Goal: Check status: Check status

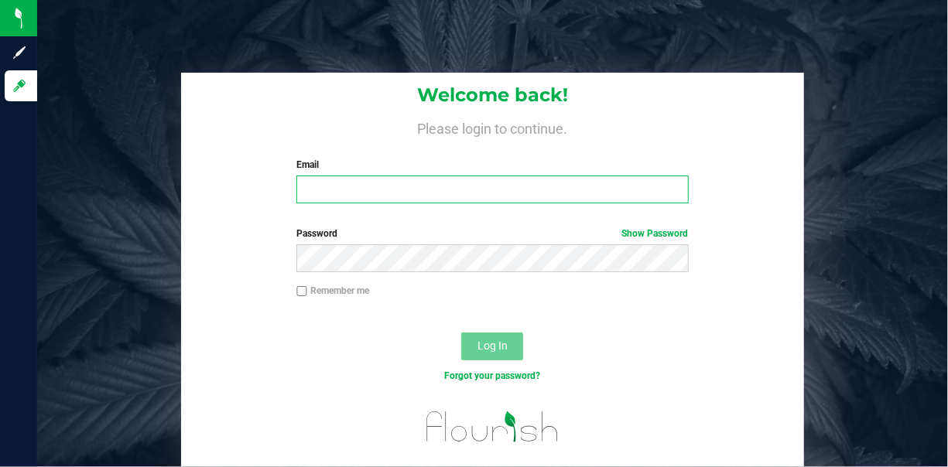
click at [448, 200] on input "Email" at bounding box center [491, 190] width 391 height 28
type input "[EMAIL_ADDRESS][DOMAIN_NAME]"
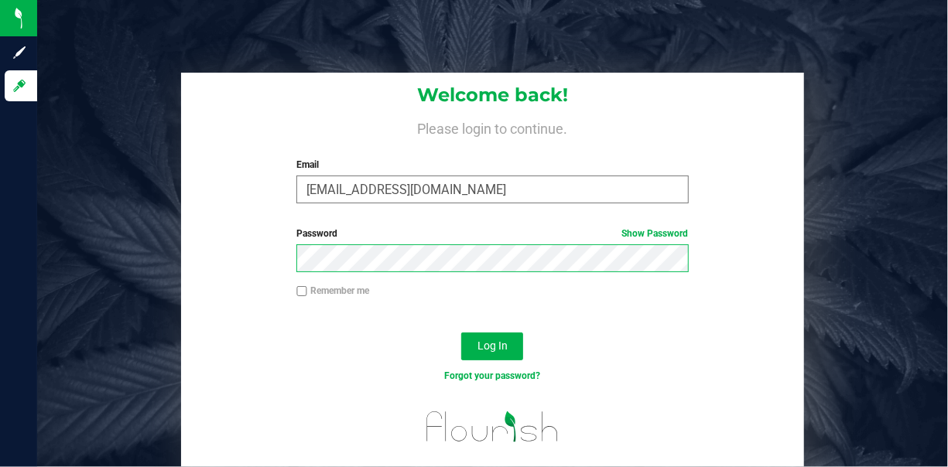
click at [461, 333] on button "Log In" at bounding box center [492, 347] width 62 height 28
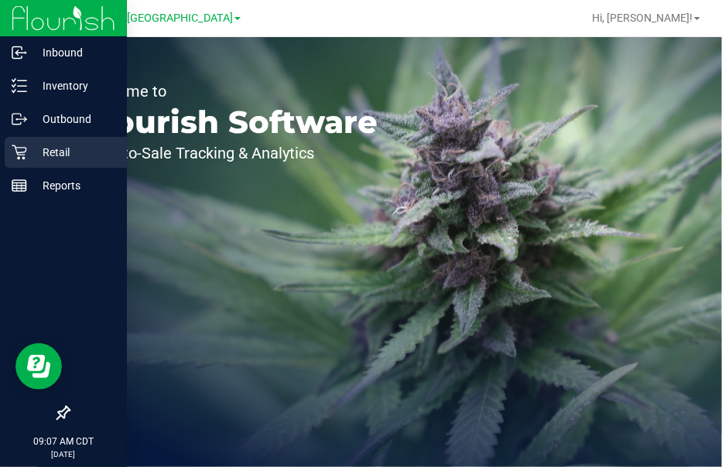
click at [10, 158] on div "Retail" at bounding box center [66, 152] width 122 height 31
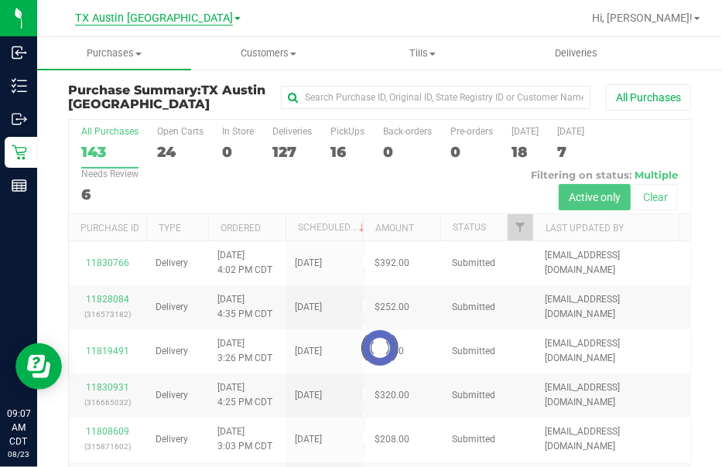
click at [129, 14] on span "TX Austin [GEOGRAPHIC_DATA]" at bounding box center [154, 19] width 158 height 14
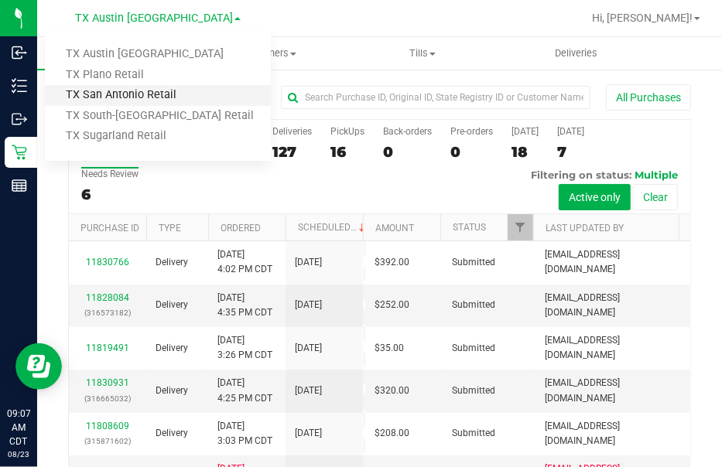
click at [131, 94] on link "TX San Antonio Retail" at bounding box center [158, 95] width 226 height 21
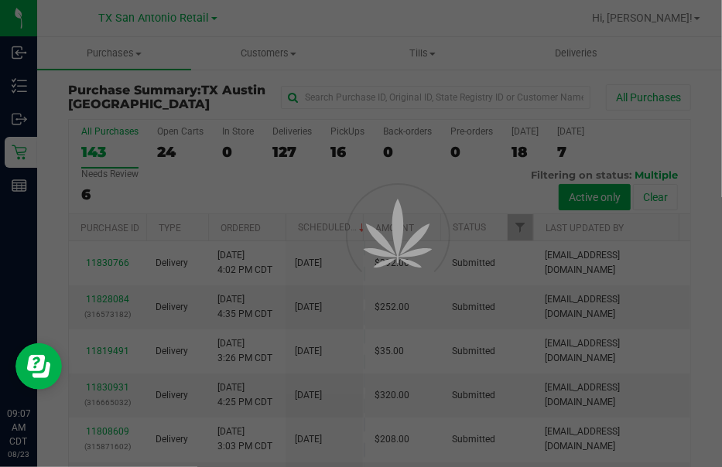
click at [302, 14] on div at bounding box center [361, 233] width 722 height 467
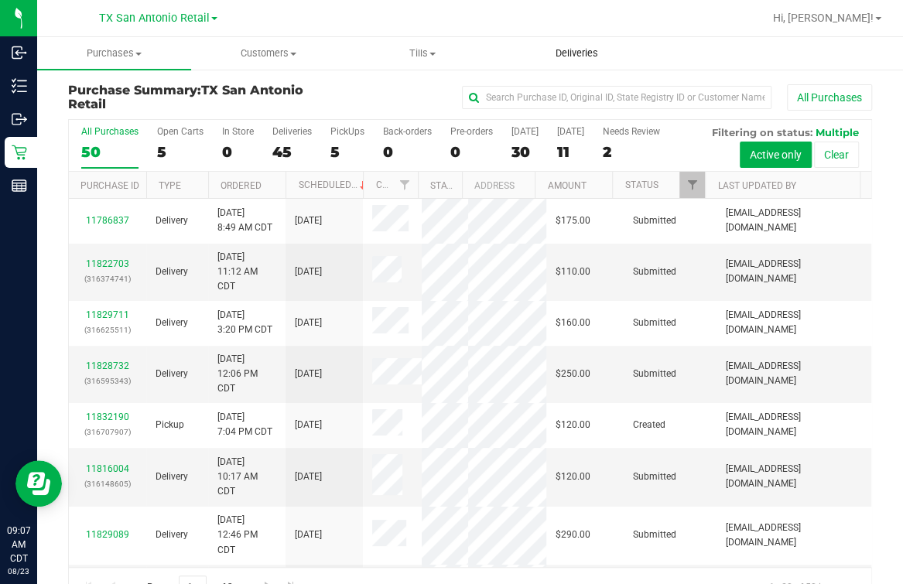
click at [562, 58] on span "Deliveries" at bounding box center [576, 53] width 84 height 14
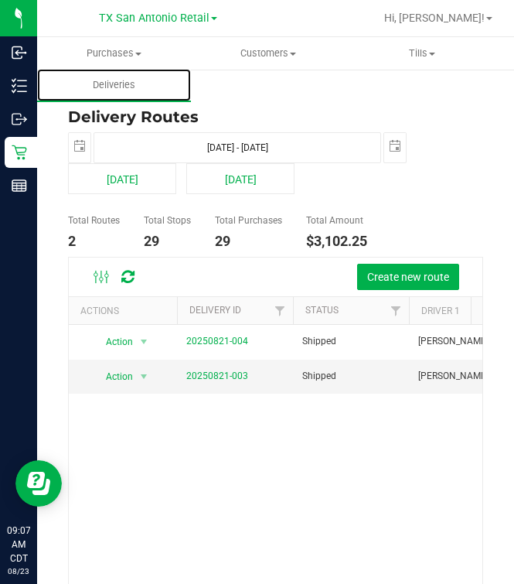
click at [514, 362] on div "Purchases Summary of purchases Fulfillment All purchases Customers All customer…" at bounding box center [275, 310] width 477 height 547
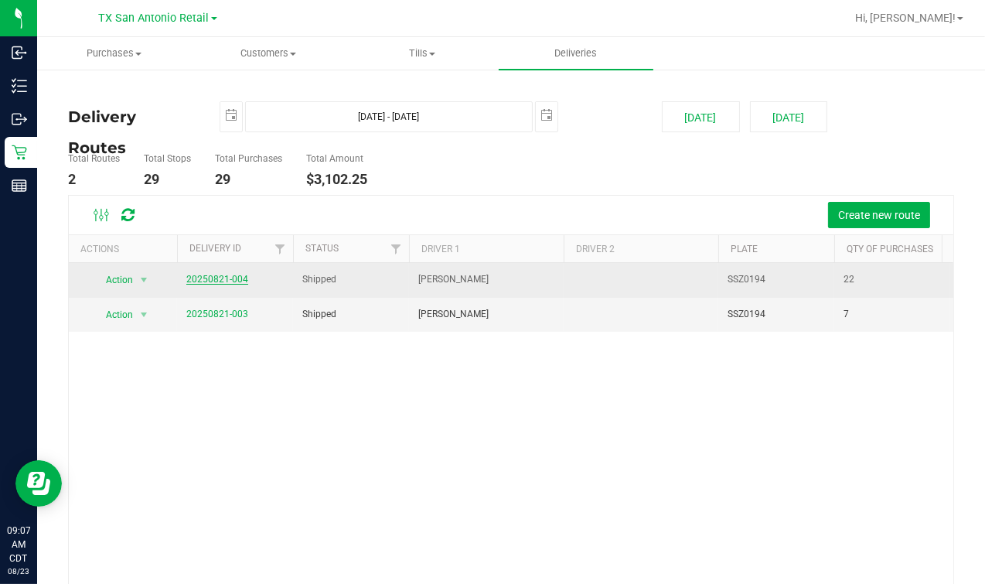
click at [190, 275] on link "20250821-004" at bounding box center [217, 279] width 62 height 11
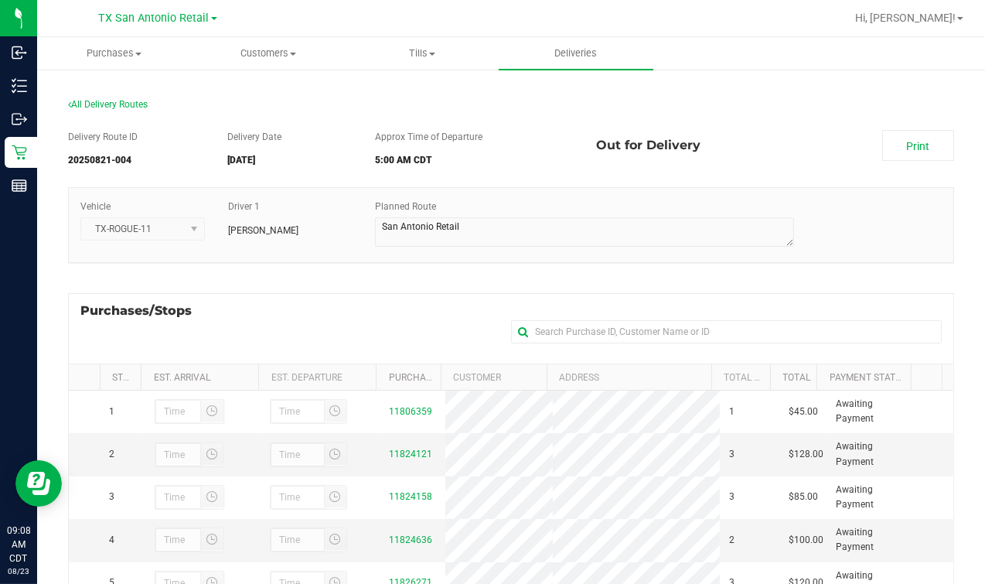
click at [388, 302] on div "Purchases/Stops + Add Purchase" at bounding box center [511, 328] width 886 height 70
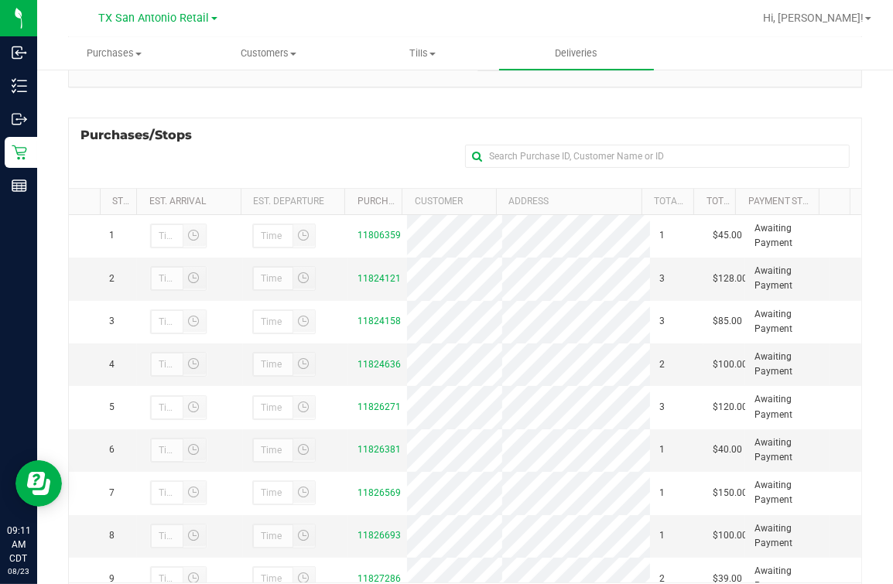
scroll to position [276, 0]
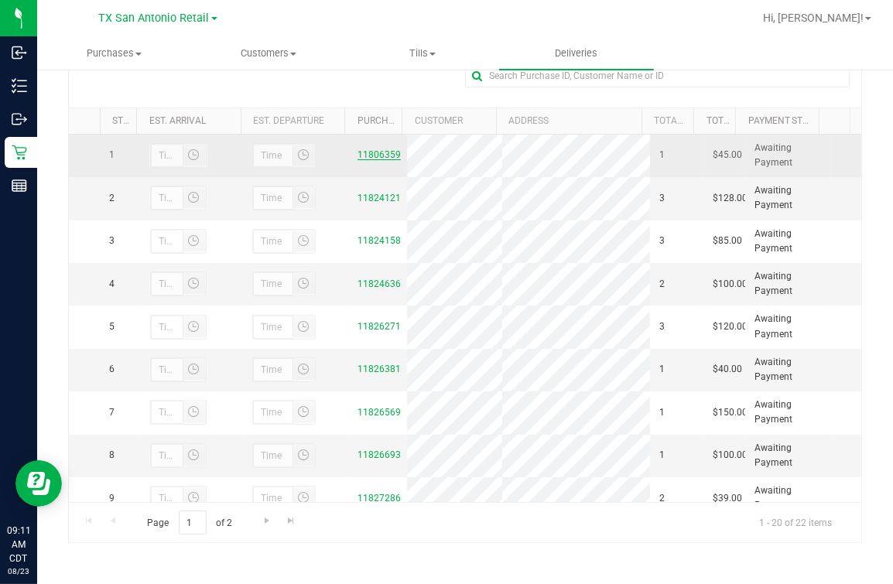
click at [357, 160] on link "11806359" at bounding box center [378, 154] width 43 height 11
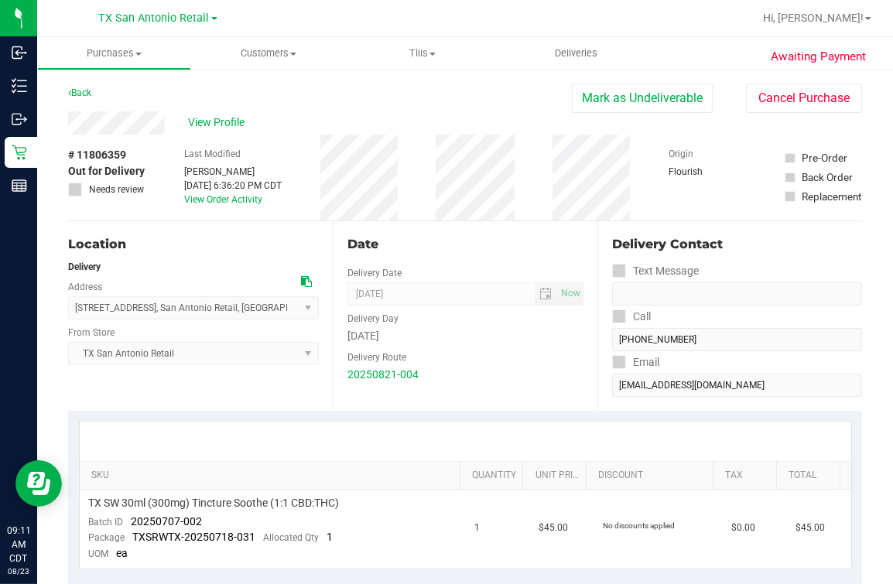
scroll to position [96, 0]
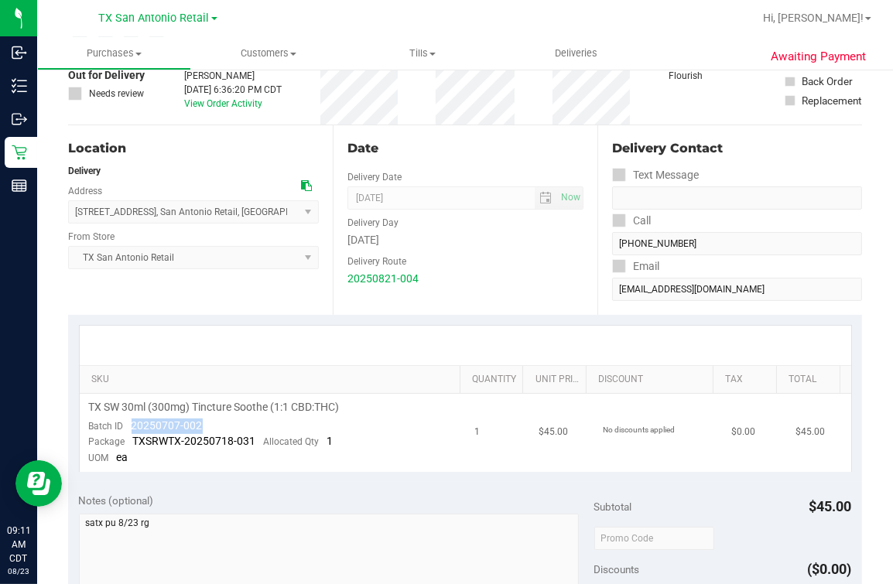
drag, startPoint x: 131, startPoint y: 423, endPoint x: 226, endPoint y: 423, distance: 95.1
click at [226, 423] on td "TX SW 30ml (300mg) Tincture Soothe (1:1 CBD:THC) Batch ID 20250707-002 Package …" at bounding box center [273, 433] width 386 height 78
click at [552, 299] on div "Date Delivery Date [DATE] Now [DATE] 07:00 AM Now Delivery Day [DATE] Delivery …" at bounding box center [465, 220] width 265 height 190
click at [526, 55] on uib-tab-heading "Deliveries" at bounding box center [576, 53] width 154 height 32
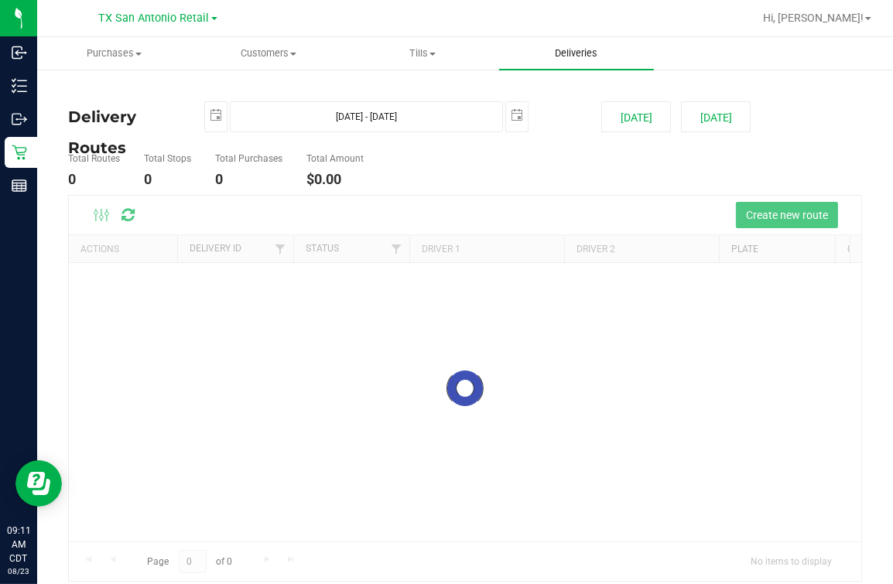
click at [565, 49] on span "Deliveries" at bounding box center [576, 53] width 84 height 14
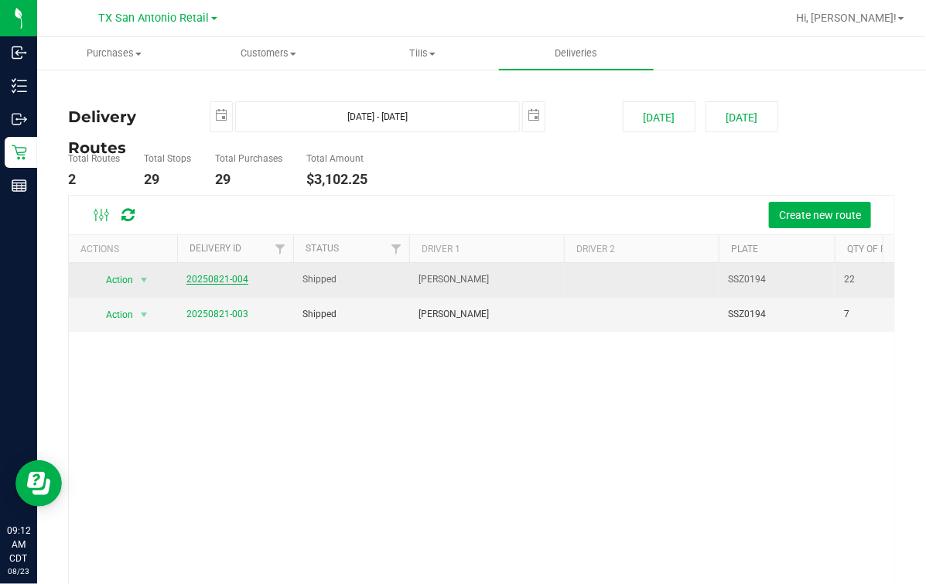
click at [204, 277] on link "20250821-004" at bounding box center [217, 279] width 62 height 11
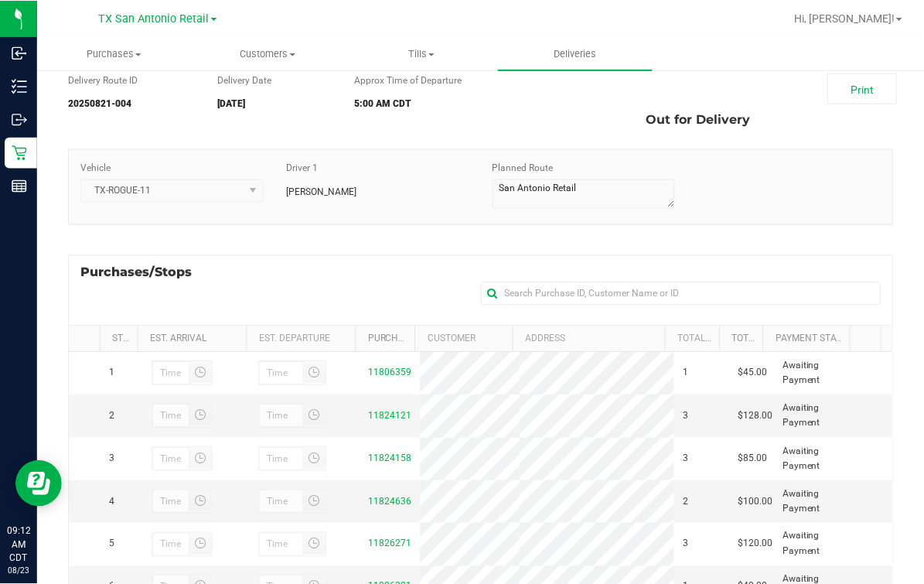
scroll to position [96, 0]
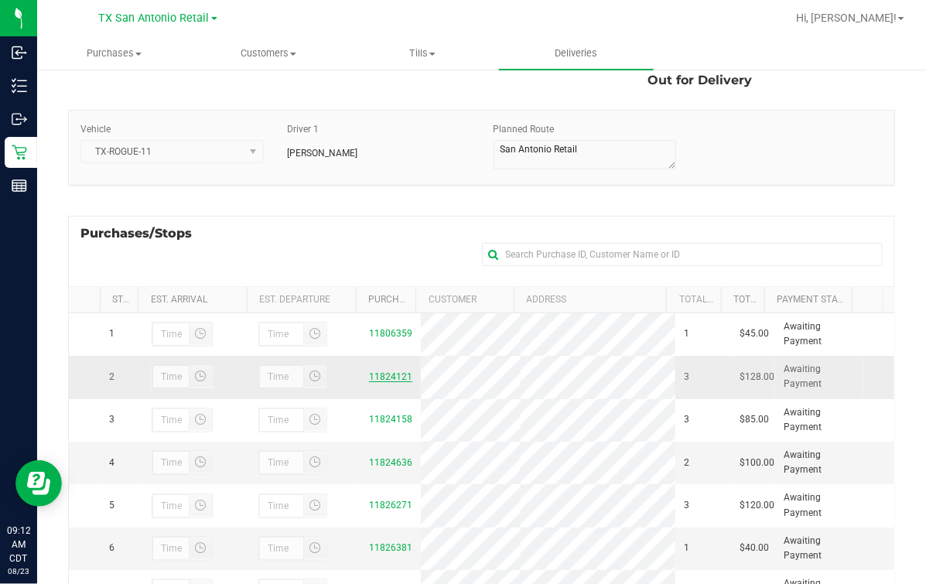
click at [384, 382] on link "11824121" at bounding box center [390, 376] width 43 height 11
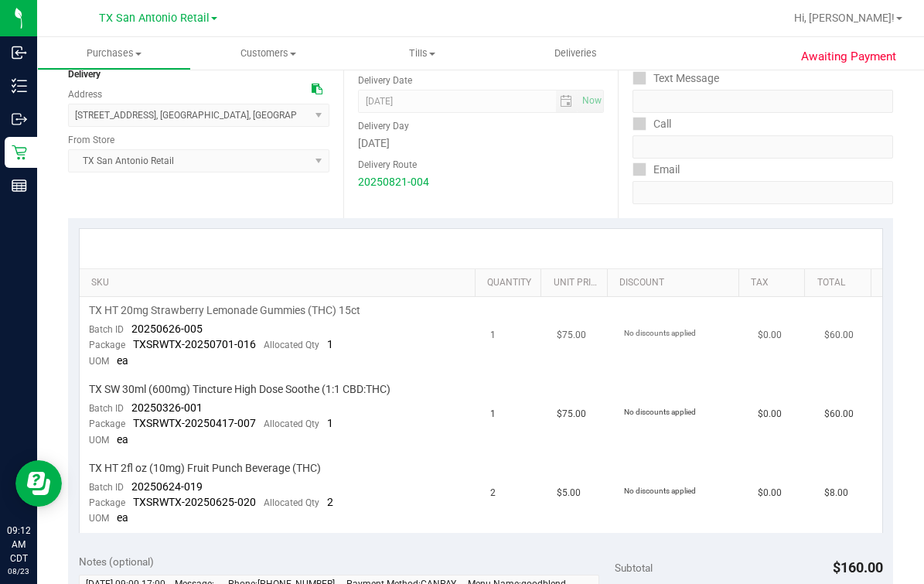
scroll to position [290, 0]
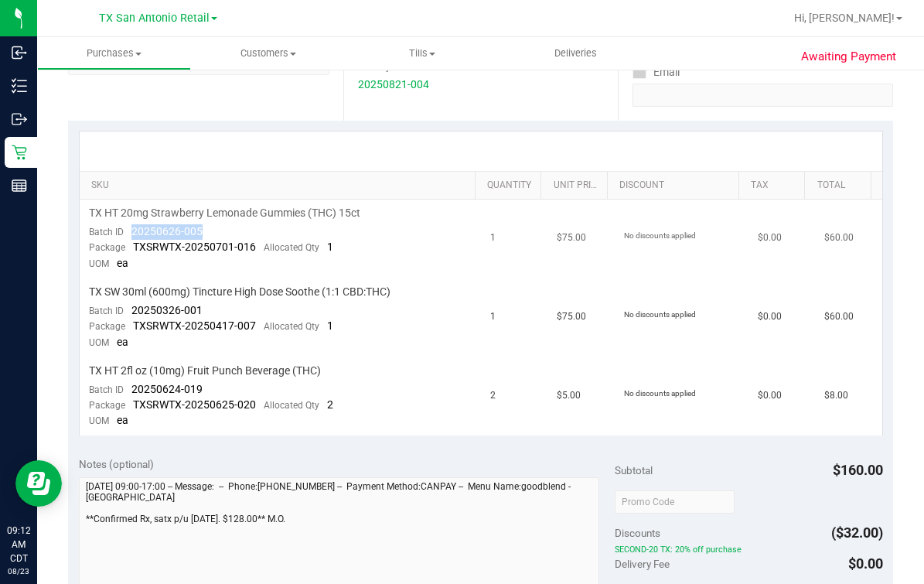
drag, startPoint x: 129, startPoint y: 229, endPoint x: 226, endPoint y: 227, distance: 96.7
click at [226, 227] on td "TX HT 20mg Strawberry Lemonade Gummies (THC) 15ct Batch ID 20250626-005 Package…" at bounding box center [280, 239] width 401 height 79
drag, startPoint x: 126, startPoint y: 309, endPoint x: 198, endPoint y: 307, distance: 72.0
click at [198, 307] on div "Batch ID 20250326-001" at bounding box center [146, 310] width 114 height 15
drag, startPoint x: 132, startPoint y: 381, endPoint x: 219, endPoint y: 384, distance: 86.7
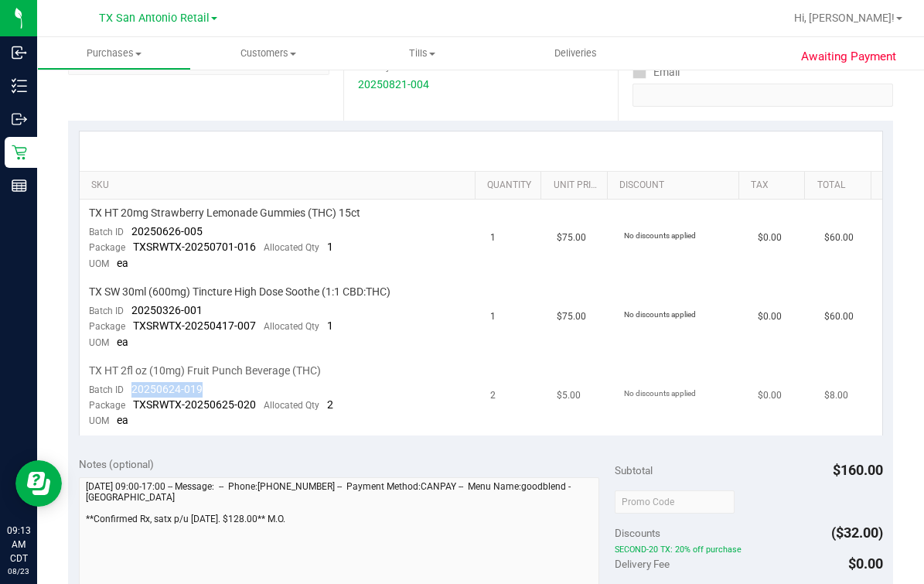
click at [219, 384] on td "TX HT 2fl oz (10mg) Fruit Punch Beverage (THC) Batch ID 20250624-019 Package TX…" at bounding box center [280, 396] width 401 height 78
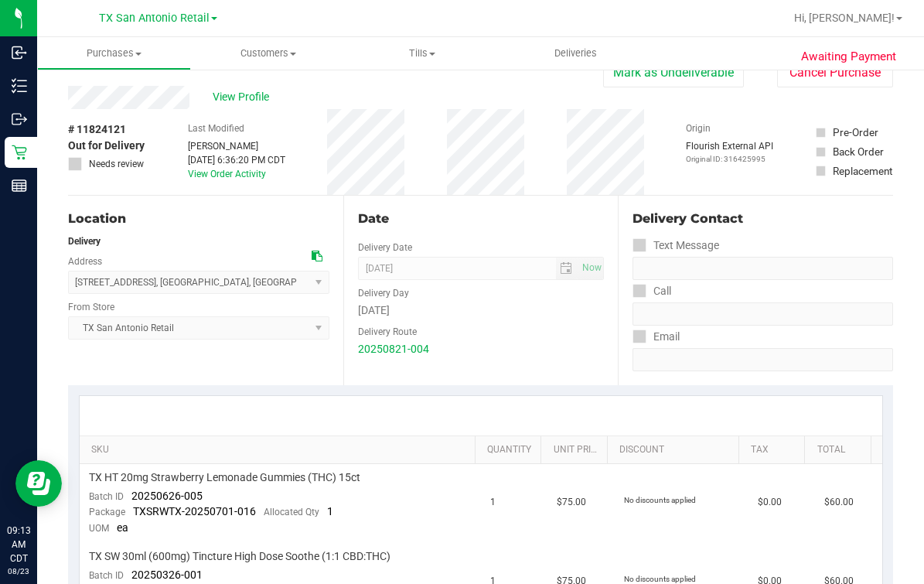
scroll to position [0, 0]
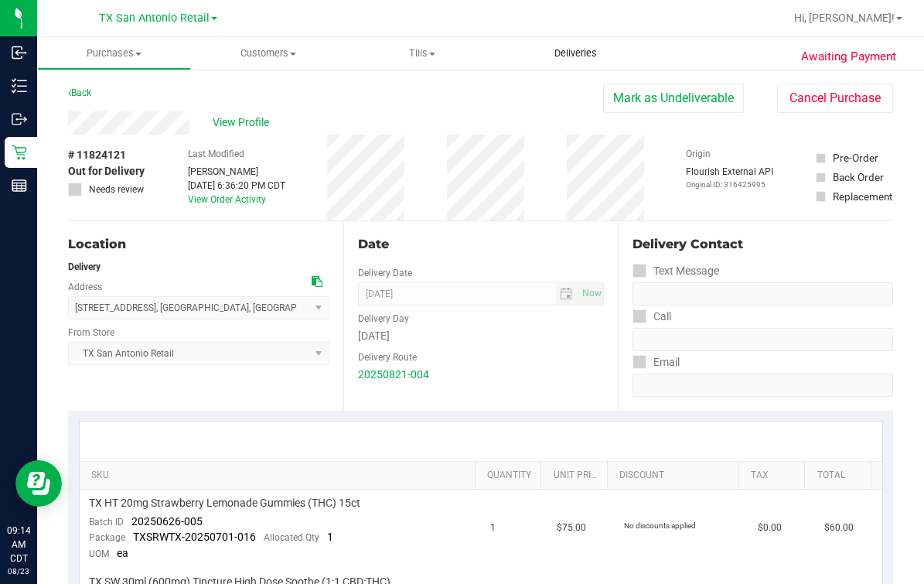
click at [572, 54] on span "Deliveries" at bounding box center [576, 53] width 84 height 14
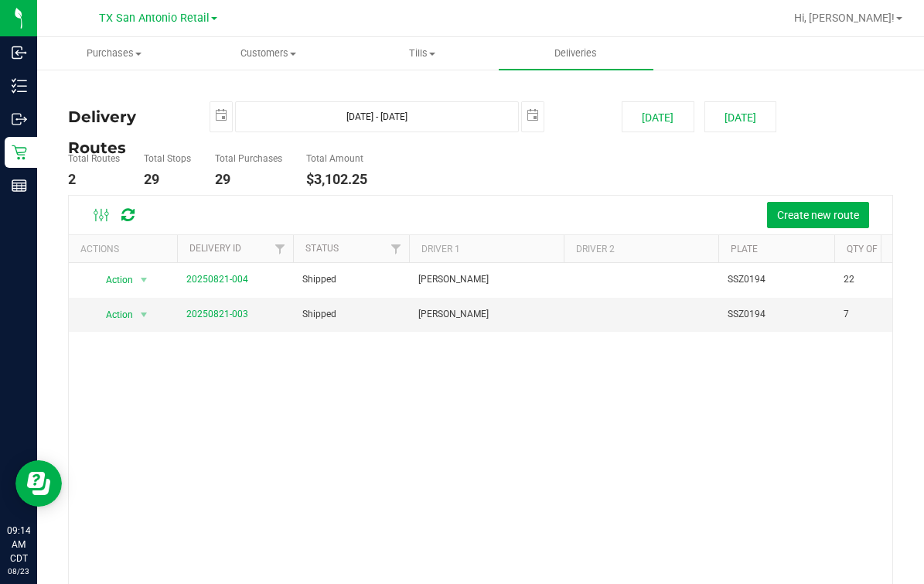
click at [244, 386] on div "Action Action View Delivery 20250821-004 Shipped [PERSON_NAME] SSZ0194 22 $1,89…" at bounding box center [481, 447] width 824 height 368
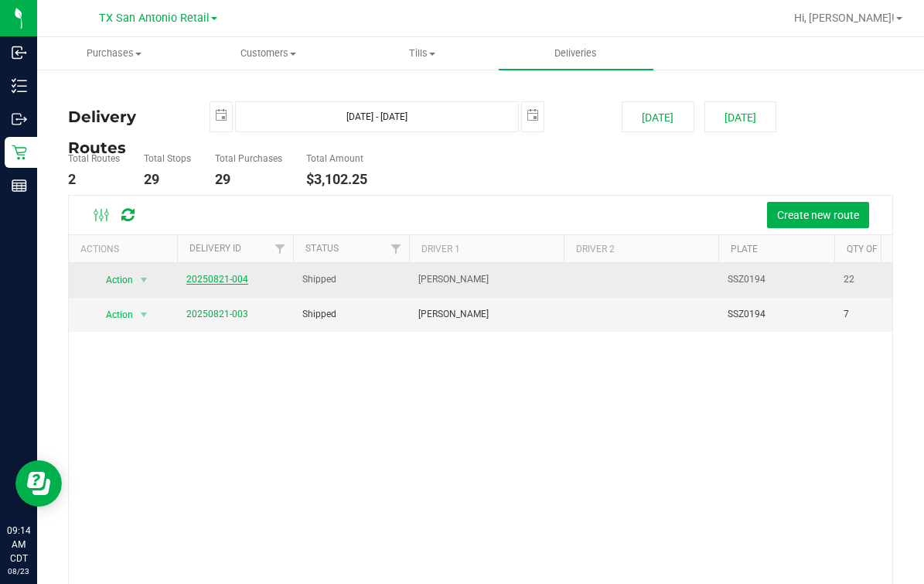
click at [226, 275] on link "20250821-004" at bounding box center [217, 279] width 62 height 11
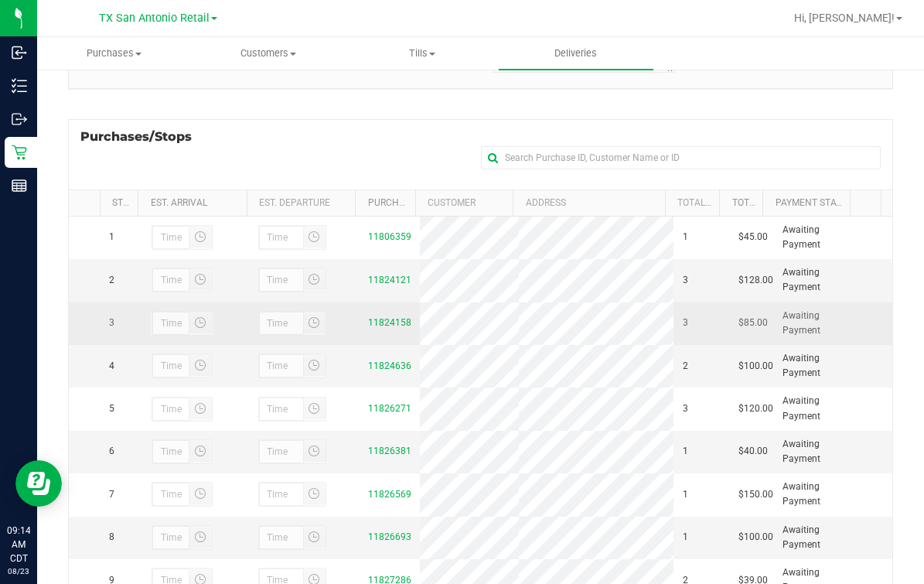
scroll to position [96, 0]
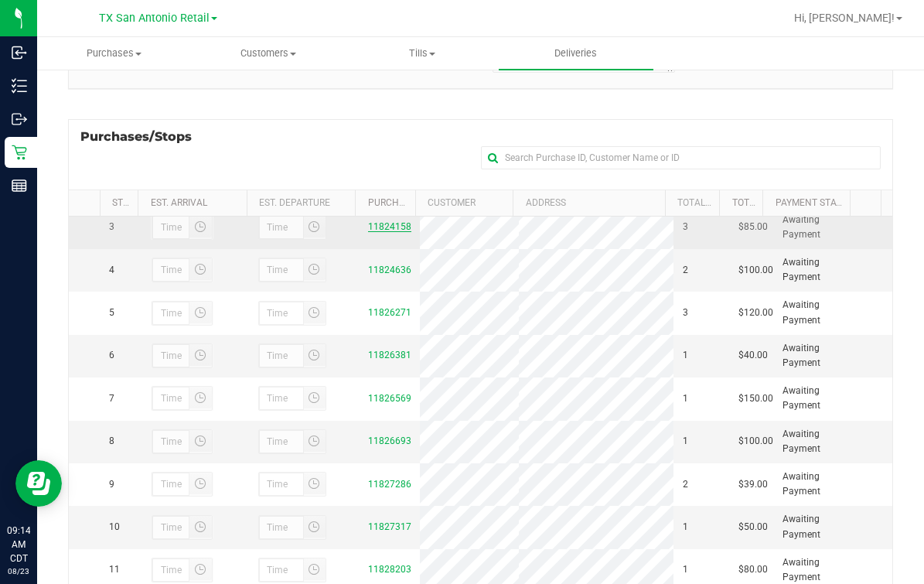
click at [388, 232] on link "11824158" at bounding box center [389, 226] width 43 height 11
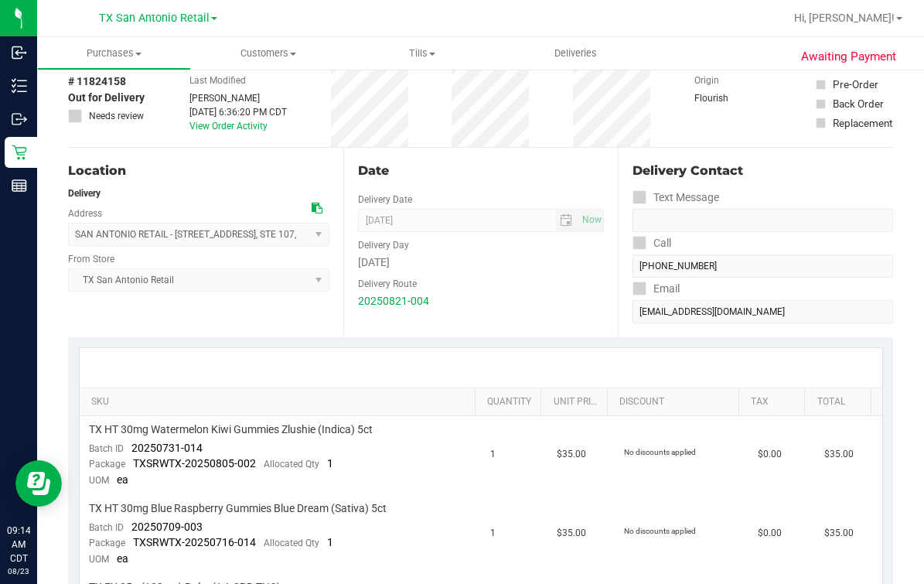
scroll to position [193, 0]
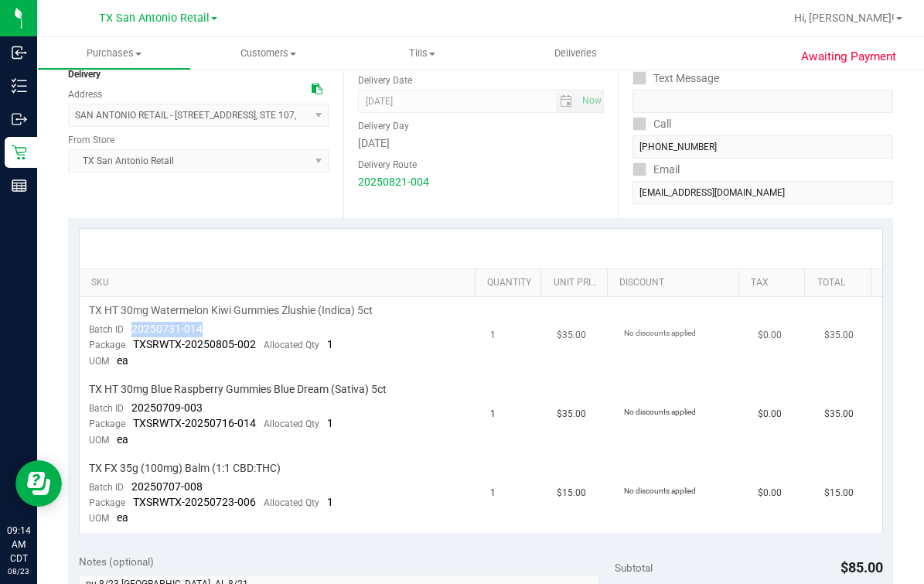
drag, startPoint x: 128, startPoint y: 328, endPoint x: 236, endPoint y: 333, distance: 108.4
click at [236, 333] on td "TX HT 30mg Watermelon Kiwi Gummies Zlushie (Indica) 5ct Batch ID 20250731-014 P…" at bounding box center [280, 336] width 401 height 79
drag, startPoint x: 125, startPoint y: 404, endPoint x: 226, endPoint y: 398, distance: 100.7
click at [226, 398] on td "TX HT 30mg Blue Raspberry Gummies Blue Dream (Sativa) 5ct Batch ID 20250709-003…" at bounding box center [280, 415] width 401 height 79
drag, startPoint x: 131, startPoint y: 482, endPoint x: 226, endPoint y: 485, distance: 95.2
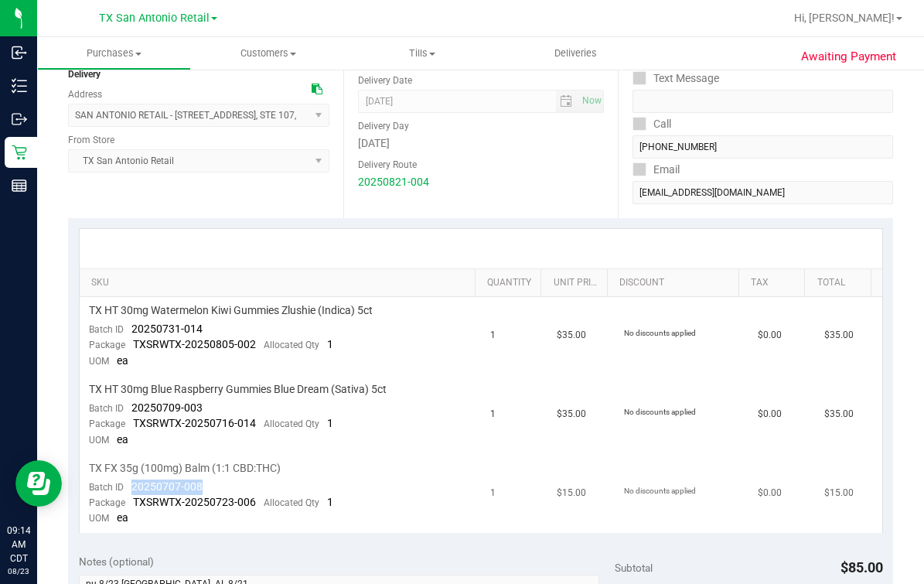
click at [226, 466] on td "TX FX 35g (100mg) Balm (1:1 CBD:THC) Batch ID 20250707-008 Package TXSRWTX-2025…" at bounding box center [280, 494] width 401 height 78
drag, startPoint x: 226, startPoint y: 485, endPoint x: 172, endPoint y: 492, distance: 54.6
click at [172, 466] on div "Package TXSRWTX-20250723-006 Allocated Qty 1" at bounding box center [211, 502] width 244 height 15
drag, startPoint x: 172, startPoint y: 492, endPoint x: 134, endPoint y: 476, distance: 40.9
click at [134, 466] on td "TX FX 35g (100mg) Balm (1:1 CBD:THC) Batch ID 20250707-008 Package TXSRWTX-2025…" at bounding box center [280, 494] width 401 height 78
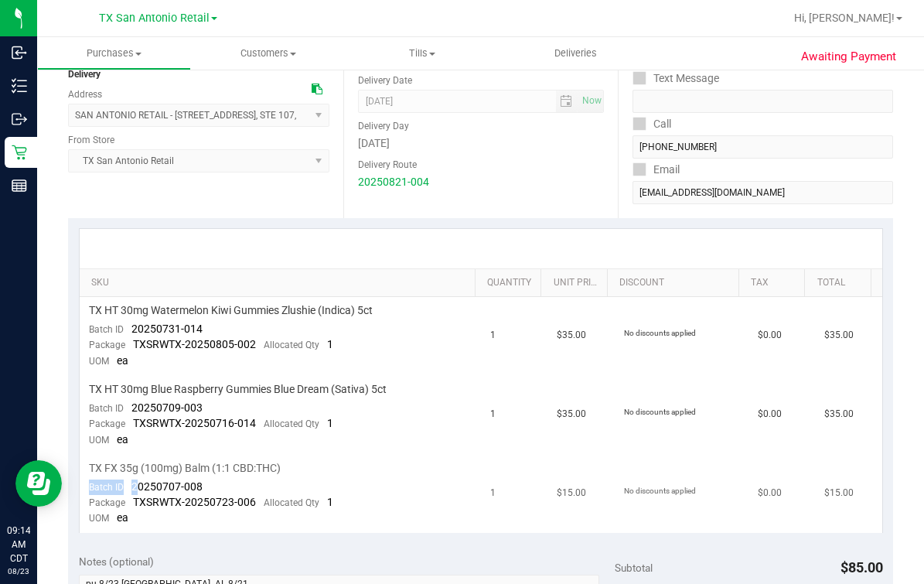
drag, startPoint x: 134, startPoint y: 476, endPoint x: 125, endPoint y: 484, distance: 11.5
click at [125, 466] on div "Batch ID 20250707-008" at bounding box center [146, 487] width 114 height 15
click at [129, 466] on div "Batch ID 20250707-008" at bounding box center [146, 487] width 114 height 15
drag, startPoint x: 131, startPoint y: 483, endPoint x: 275, endPoint y: 483, distance: 143.9
click at [275, 466] on td "TX FX 35g (100mg) Balm (1:1 CBD:THC) Batch ID 20250707-008 Package TXSRWTX-2025…" at bounding box center [280, 494] width 401 height 78
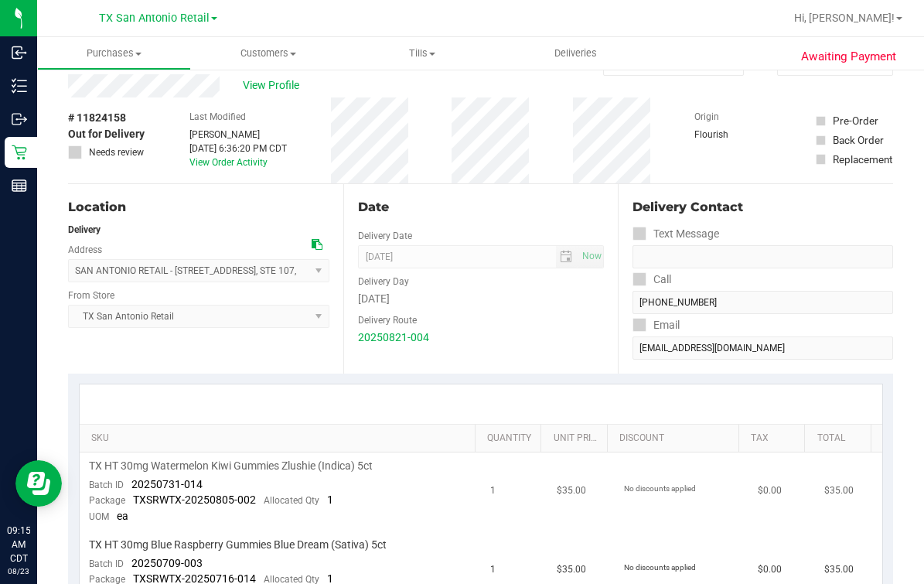
scroll to position [0, 0]
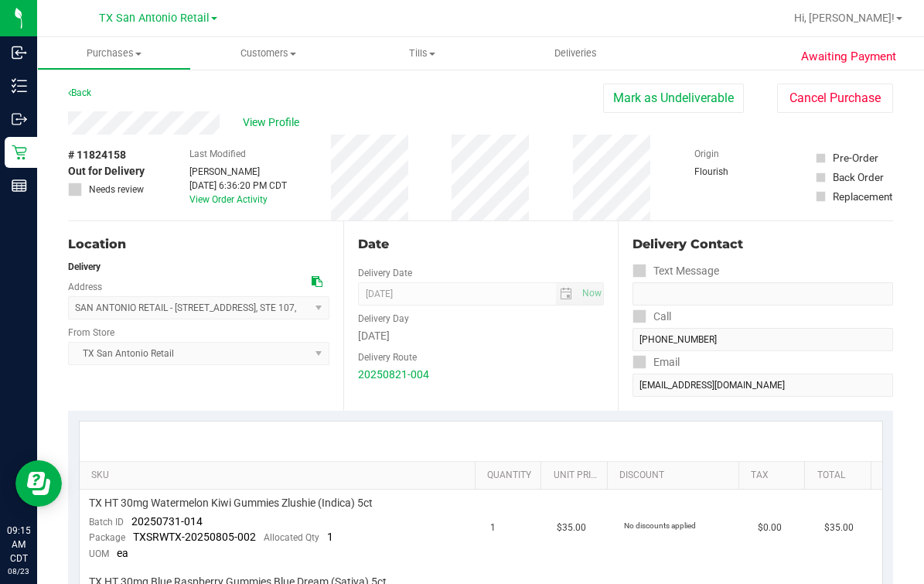
drag, startPoint x: 425, startPoint y: 230, endPoint x: 450, endPoint y: 236, distance: 25.5
click at [442, 233] on div "Date Delivery Date [DATE] Now [DATE] 07:00 AM Now Delivery Day [DATE] Delivery …" at bounding box center [480, 316] width 275 height 190
click at [579, 35] on nav "[GEOGRAPHIC_DATA] [GEOGRAPHIC_DATA] Retail [GEOGRAPHIC_DATA] [GEOGRAPHIC_DATA] …" at bounding box center [480, 18] width 887 height 37
click at [581, 47] on span "Deliveries" at bounding box center [576, 53] width 84 height 14
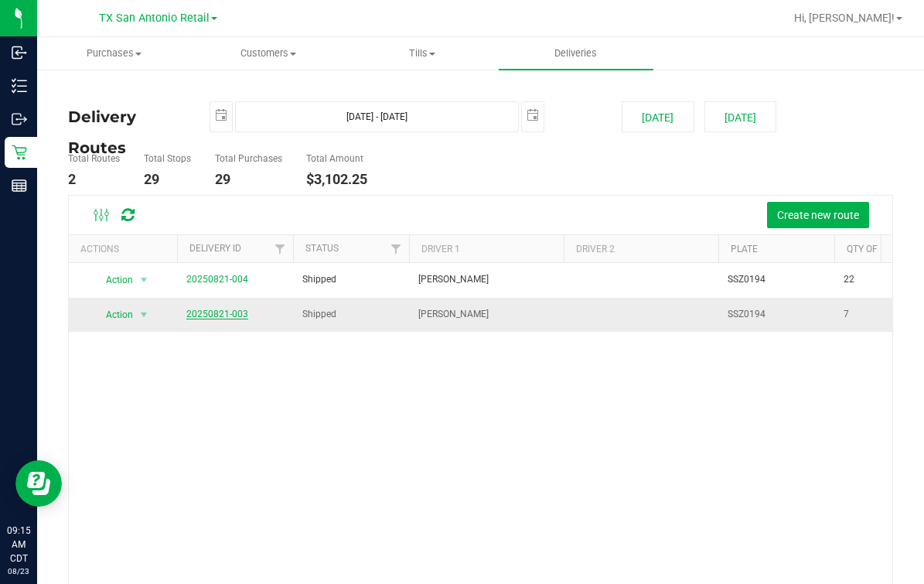
click at [190, 309] on link "20250821-003" at bounding box center [217, 314] width 62 height 11
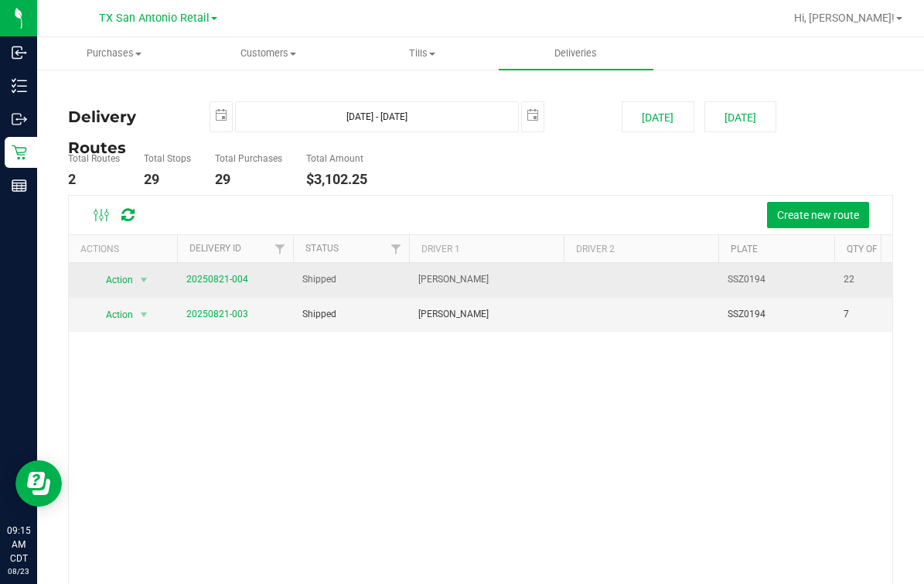
click at [232, 285] on span "20250821-004" at bounding box center [217, 279] width 62 height 15
click at [233, 271] on td "20250821-004" at bounding box center [235, 280] width 116 height 35
click at [218, 277] on link "20250821-004" at bounding box center [217, 279] width 62 height 11
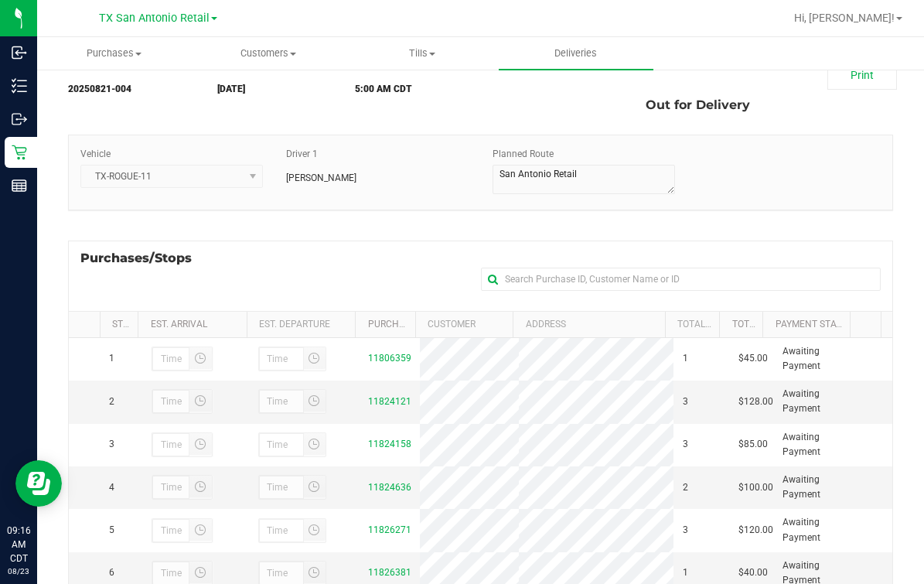
scroll to position [96, 0]
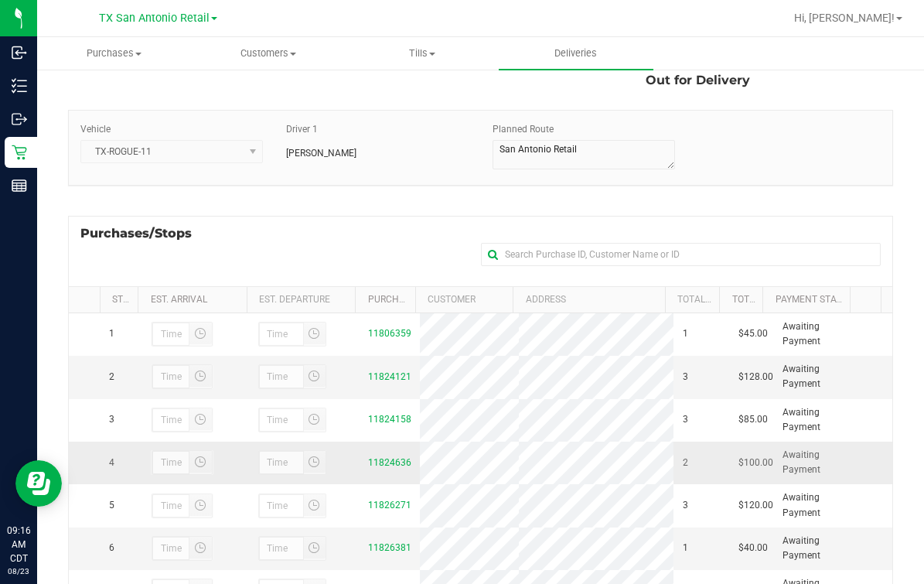
click at [392, 466] on div "11824636" at bounding box center [389, 463] width 43 height 15
click at [380, 466] on link "11824636" at bounding box center [389, 462] width 43 height 11
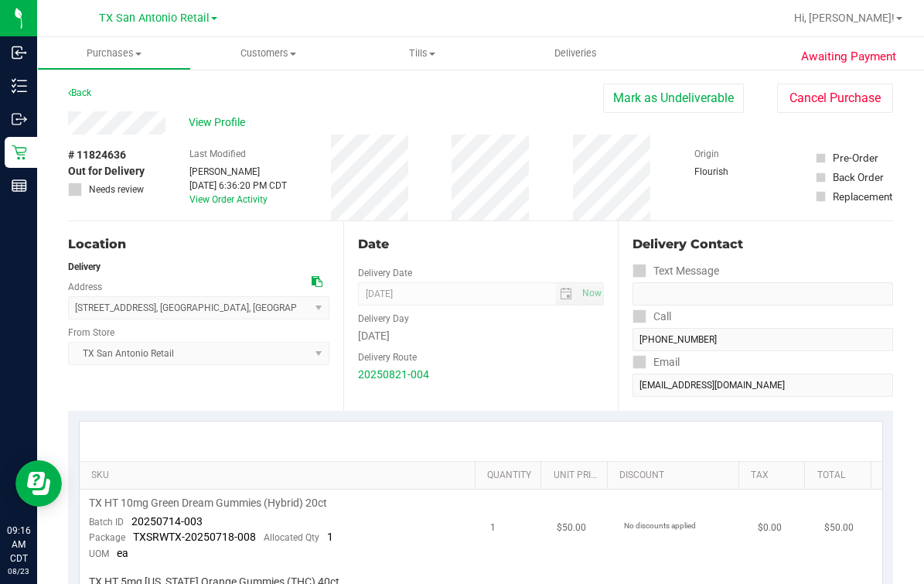
scroll to position [193, 0]
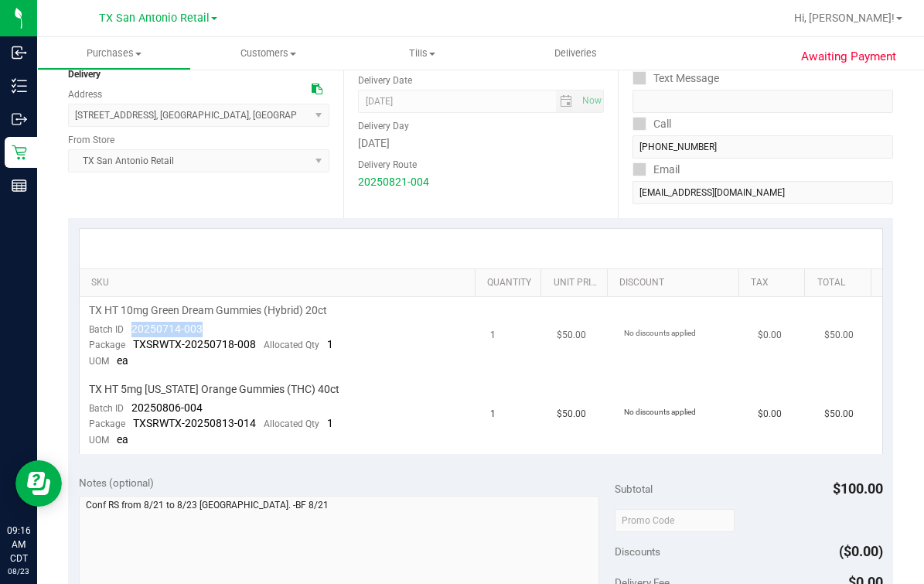
drag, startPoint x: 227, startPoint y: 324, endPoint x: 239, endPoint y: 324, distance: 12.4
click at [239, 324] on td "TX HT 10mg Green Dream Gummies (Hybrid) 20ct Batch ID 20250714-003 Package TXSR…" at bounding box center [280, 336] width 401 height 79
drag, startPoint x: 129, startPoint y: 402, endPoint x: 264, endPoint y: 402, distance: 134.6
click at [264, 402] on td "TX HT 5mg [US_STATE] Orange Gummies (THC) 40ct Batch ID 20250806-004 Package TX…" at bounding box center [280, 415] width 401 height 78
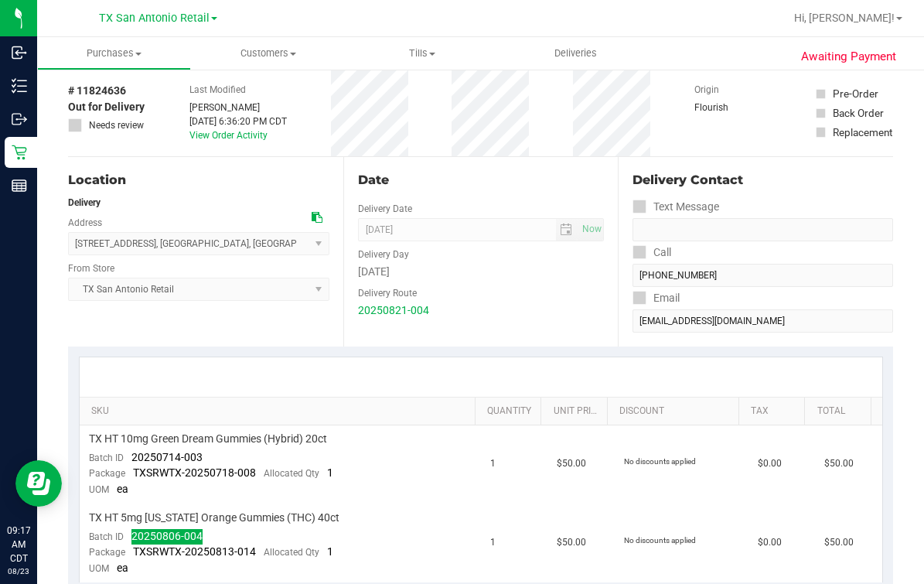
scroll to position [0, 0]
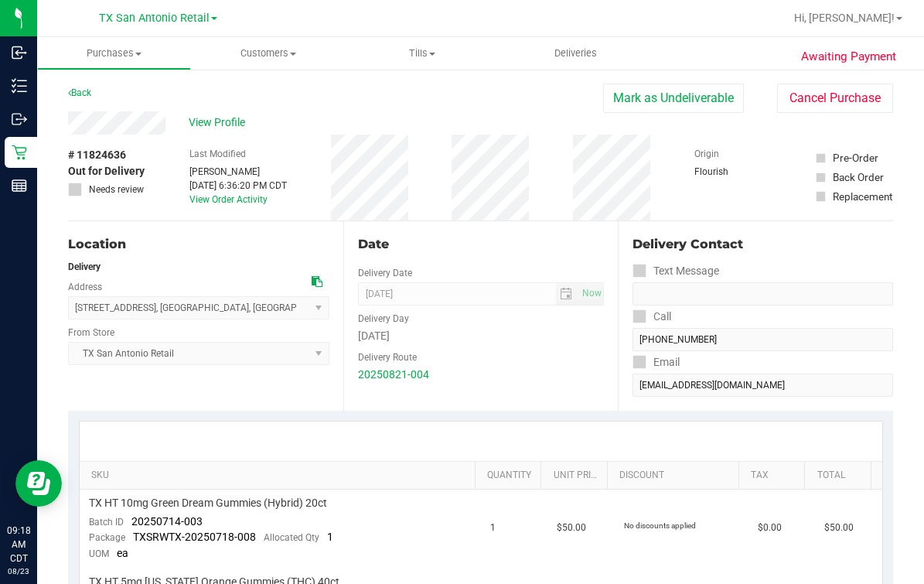
click at [384, 104] on div "Back [PERSON_NAME] as Undeliverable Cancel Purchase" at bounding box center [480, 98] width 825 height 28
click at [569, 53] on span "Deliveries" at bounding box center [576, 53] width 84 height 14
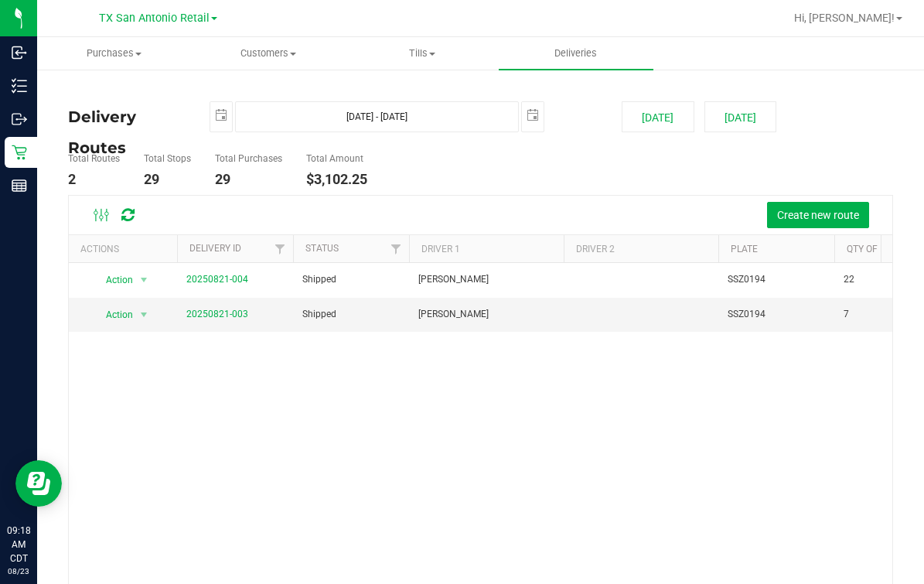
click at [422, 183] on ul "Total Routes 2 Total Stops 29 Total Purchases 29 Total Amount $3,102.25" at bounding box center [337, 170] width 546 height 49
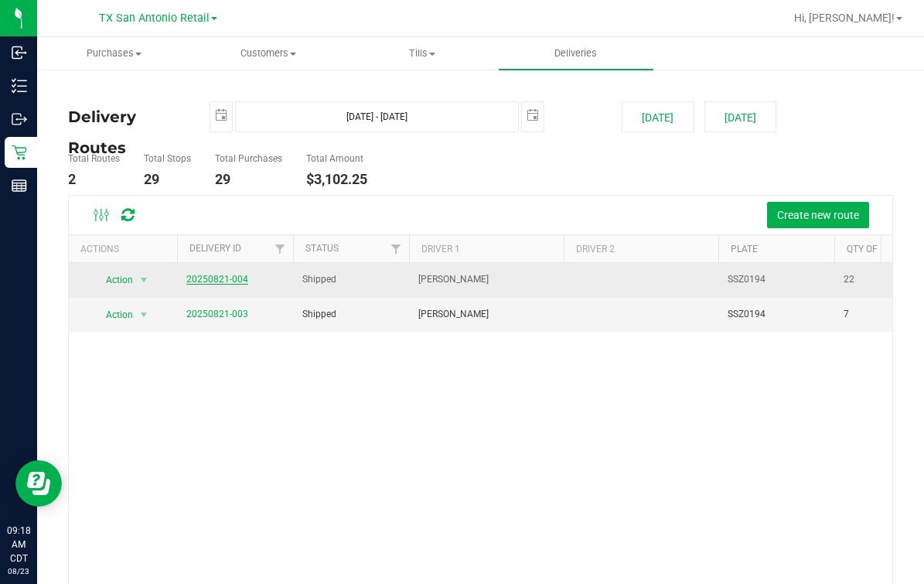
click at [220, 278] on link "20250821-004" at bounding box center [217, 279] width 62 height 11
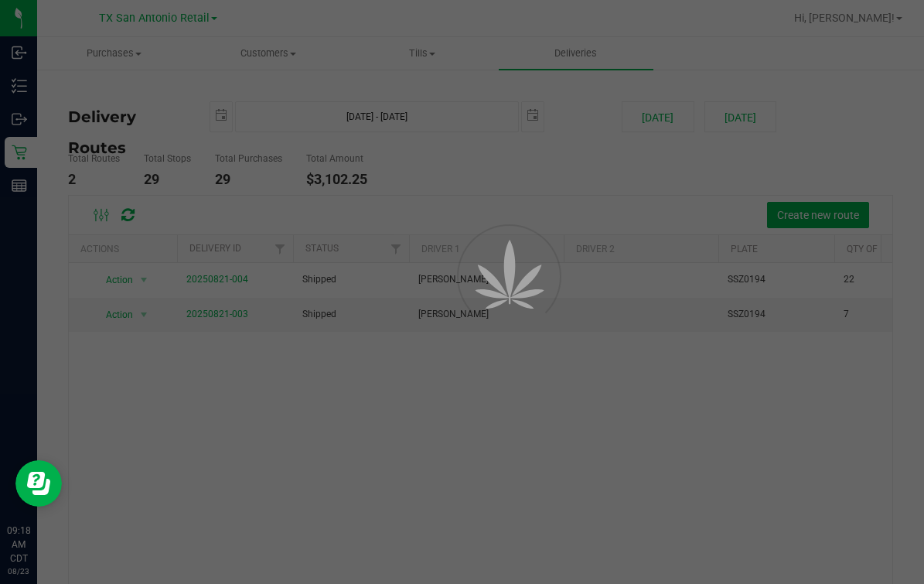
click at [472, 193] on div at bounding box center [462, 292] width 924 height 584
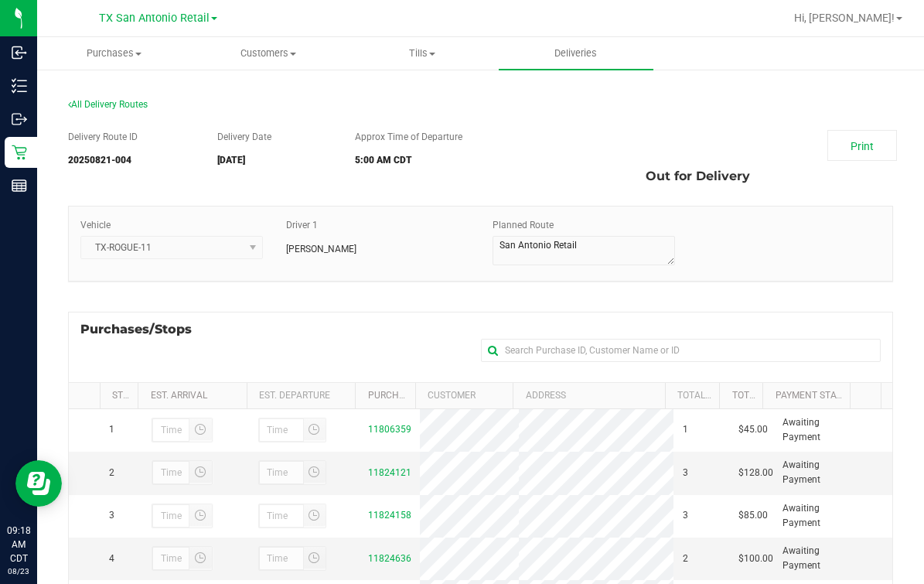
scroll to position [273, 0]
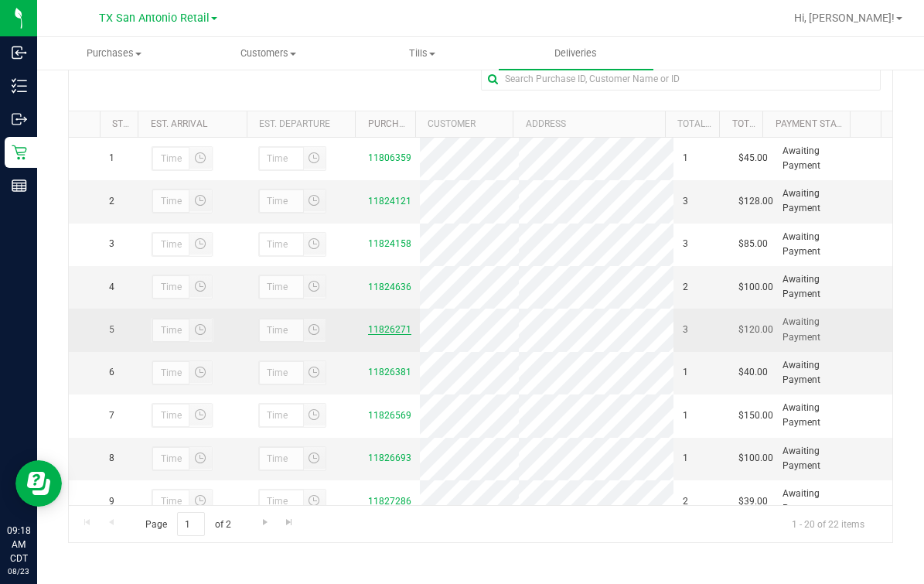
click at [384, 335] on link "11826271" at bounding box center [389, 329] width 43 height 11
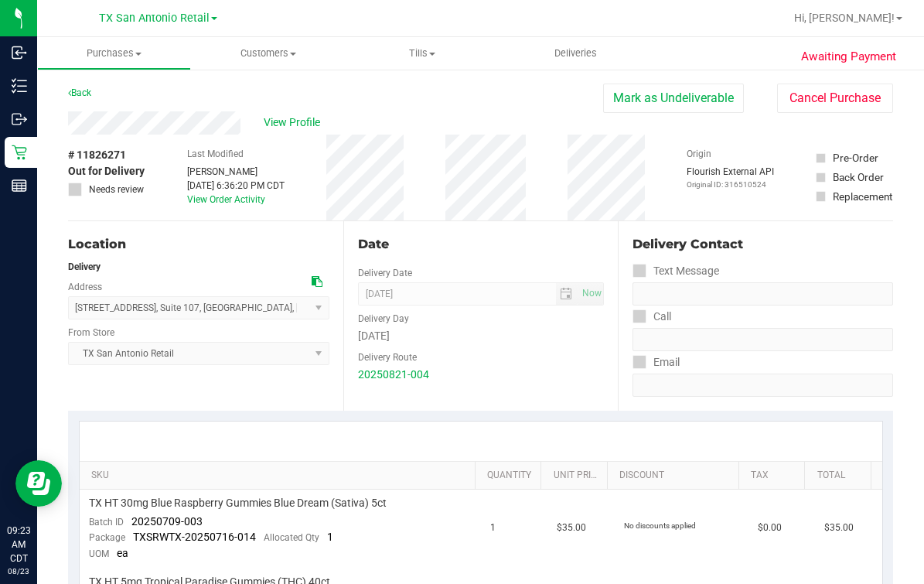
click at [244, 122] on div "View Profile" at bounding box center [335, 122] width 535 height 23
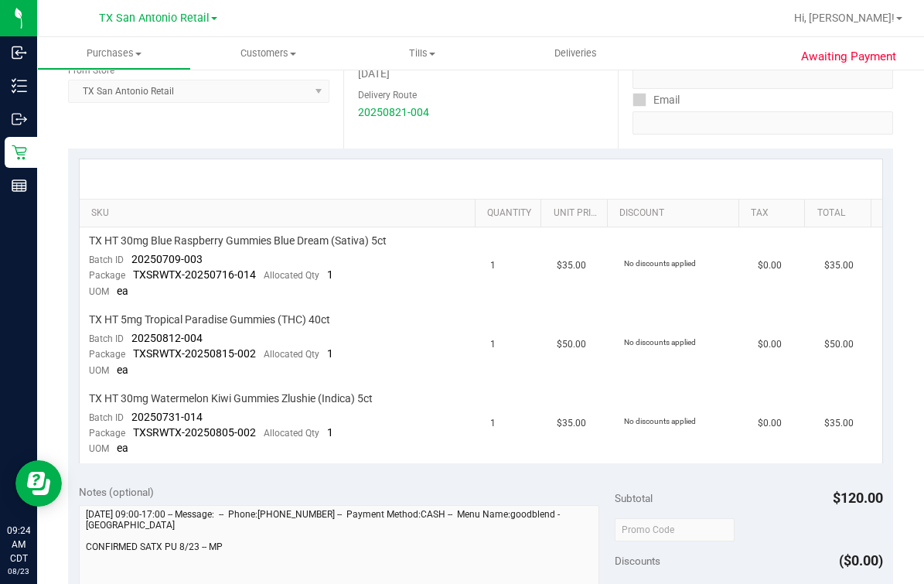
scroll to position [290, 0]
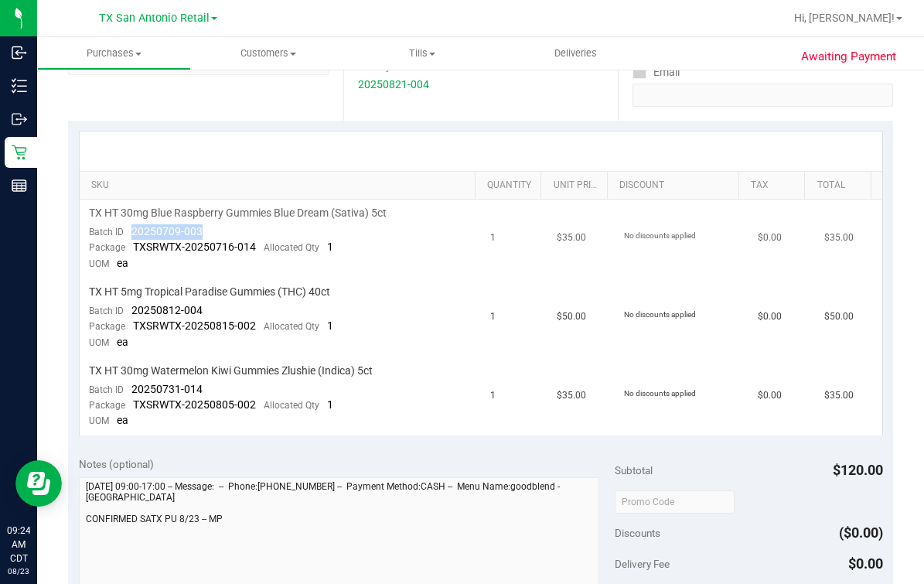
drag, startPoint x: 133, startPoint y: 230, endPoint x: 201, endPoint y: 226, distance: 68.2
click at [201, 226] on td "TX HT 30mg Blue Raspberry Gummies Blue Dream (Sativa) 5ct Batch ID 20250709-003…" at bounding box center [280, 239] width 401 height 79
drag, startPoint x: 125, startPoint y: 313, endPoint x: 214, endPoint y: 313, distance: 89.0
click at [214, 313] on td "TX HT 5mg Tropical Paradise Gummies (THC) 40ct Batch ID 20250812-004 Package TX…" at bounding box center [280, 317] width 401 height 79
drag, startPoint x: 131, startPoint y: 383, endPoint x: 203, endPoint y: 381, distance: 72.0
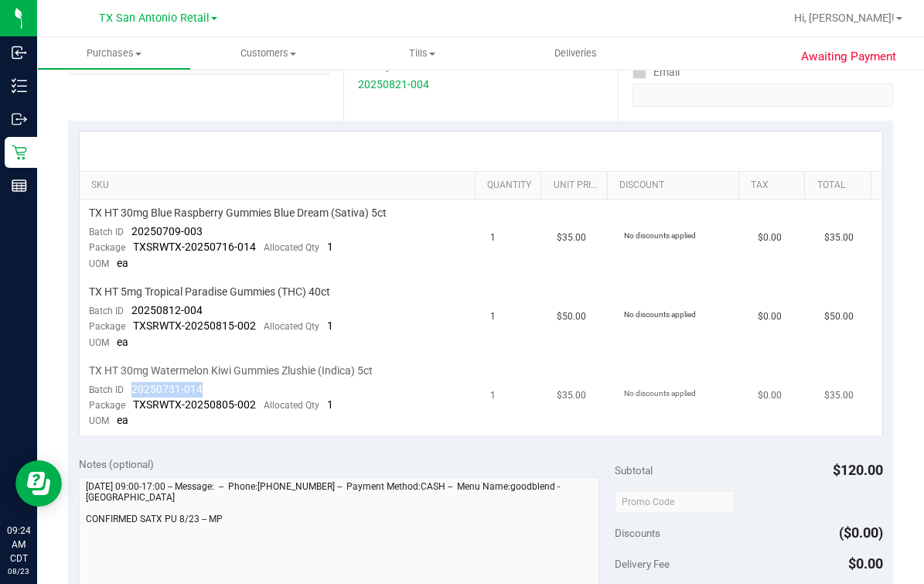
click at [203, 381] on td "TX HT 30mg Watermelon Kiwi Gummies Zlushie (Indica) 5ct Batch ID 20250731-014 P…" at bounding box center [280, 396] width 401 height 78
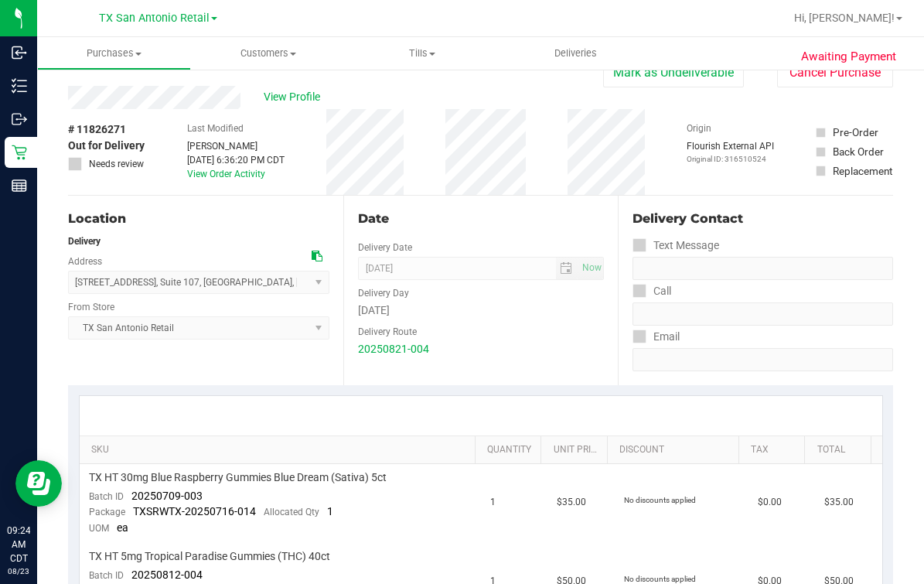
scroll to position [0, 0]
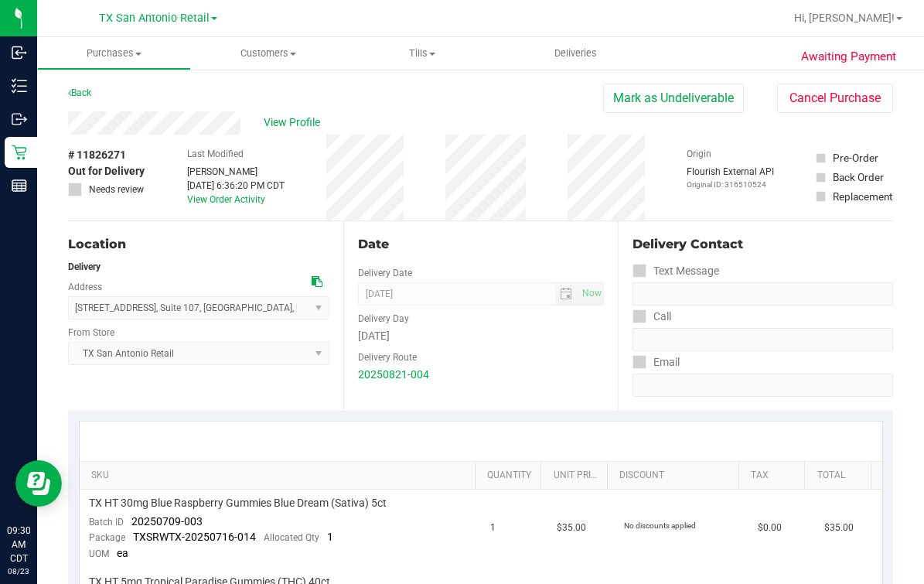
click at [699, 315] on div "Call" at bounding box center [763, 317] width 261 height 22
click at [551, 56] on span "Deliveries" at bounding box center [576, 53] width 84 height 14
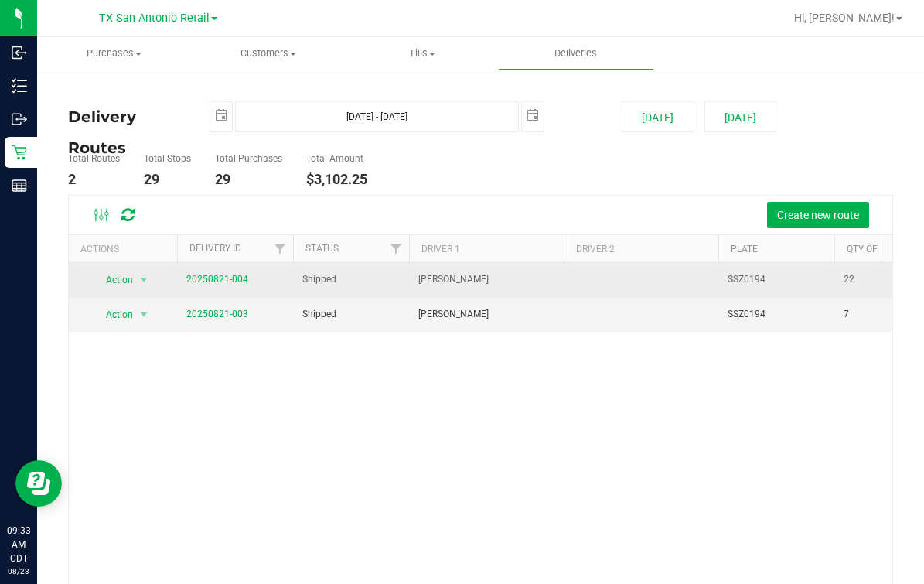
click at [248, 278] on td "20250821-004" at bounding box center [235, 280] width 116 height 35
click at [228, 278] on link "20250821-004" at bounding box center [217, 279] width 62 height 11
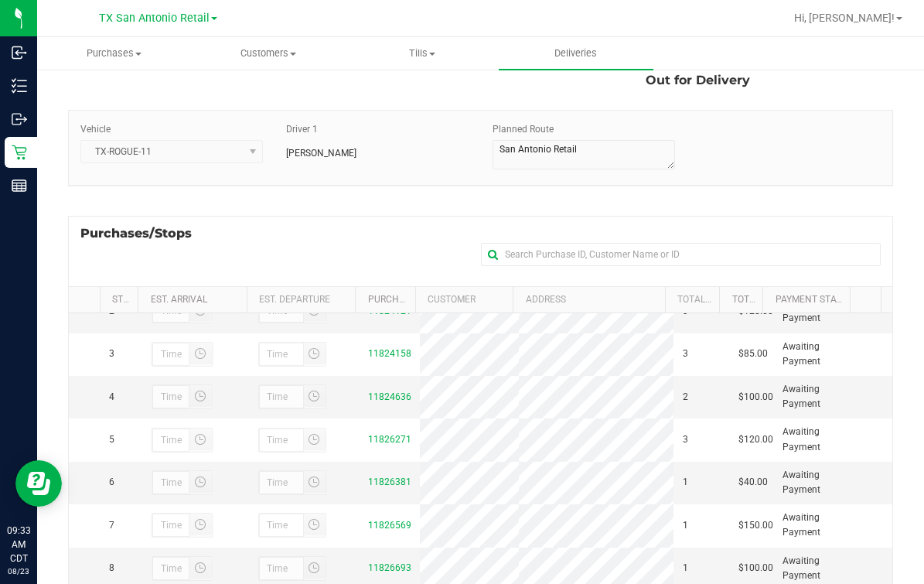
scroll to position [96, 0]
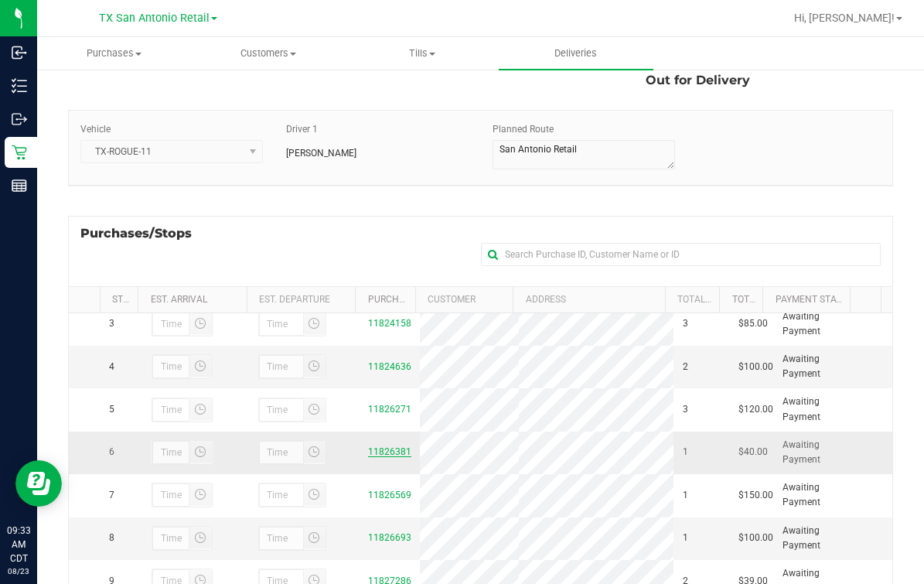
click at [377, 457] on link "11826381" at bounding box center [389, 451] width 43 height 11
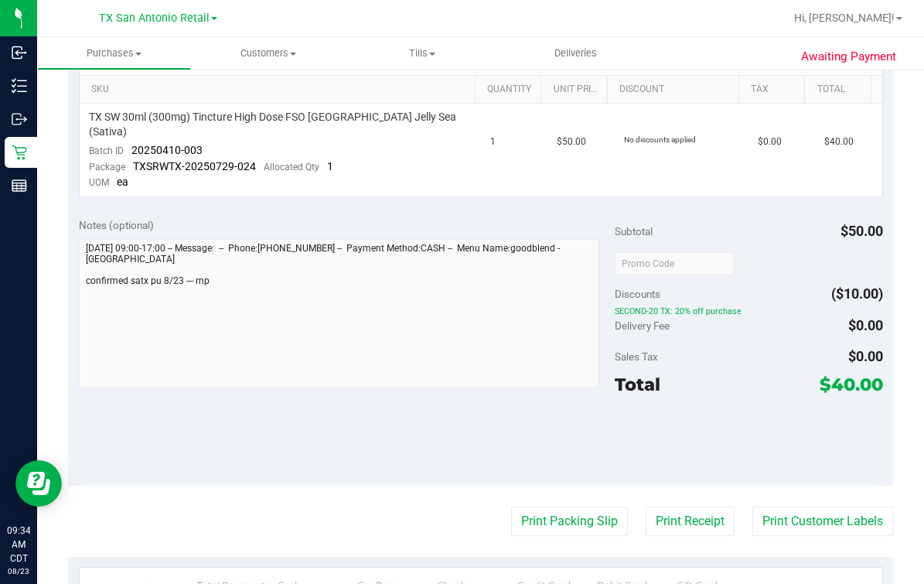
scroll to position [386, 0]
drag, startPoint x: 131, startPoint y: 133, endPoint x: 217, endPoint y: 135, distance: 86.7
click at [217, 135] on td "TX SW 30ml (300mg) Tincture High Dose FSO [GEOGRAPHIC_DATA] Jelly Sea (Sativa) …" at bounding box center [280, 150] width 401 height 93
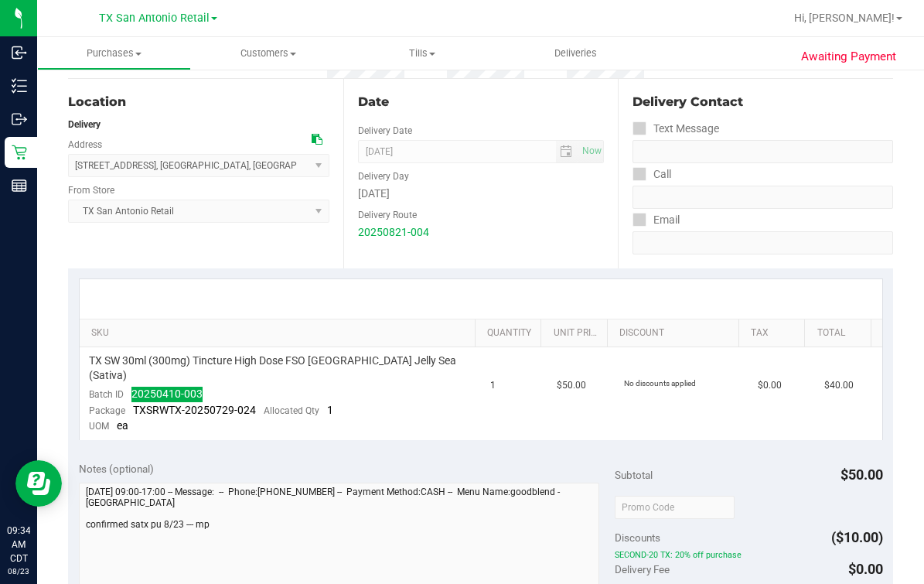
scroll to position [0, 0]
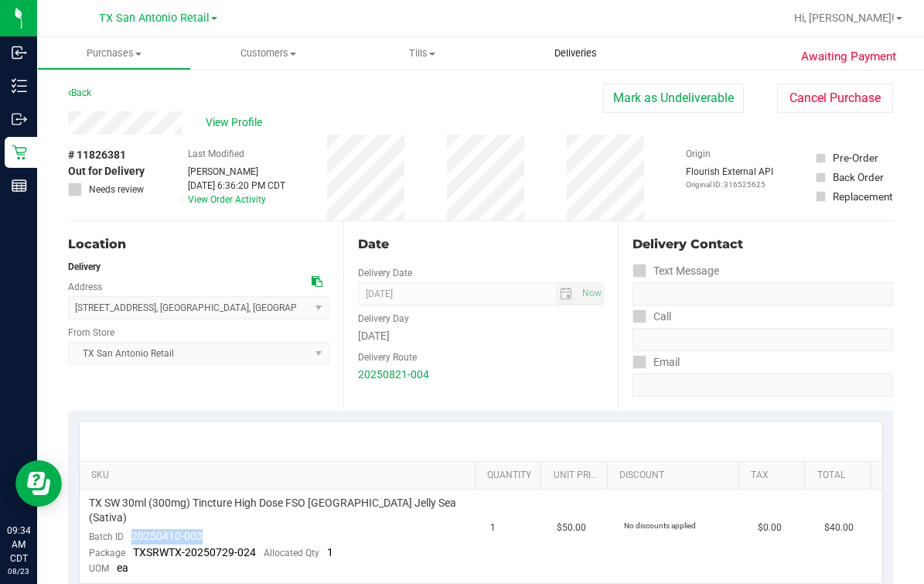
click at [588, 51] on span "Deliveries" at bounding box center [576, 53] width 84 height 14
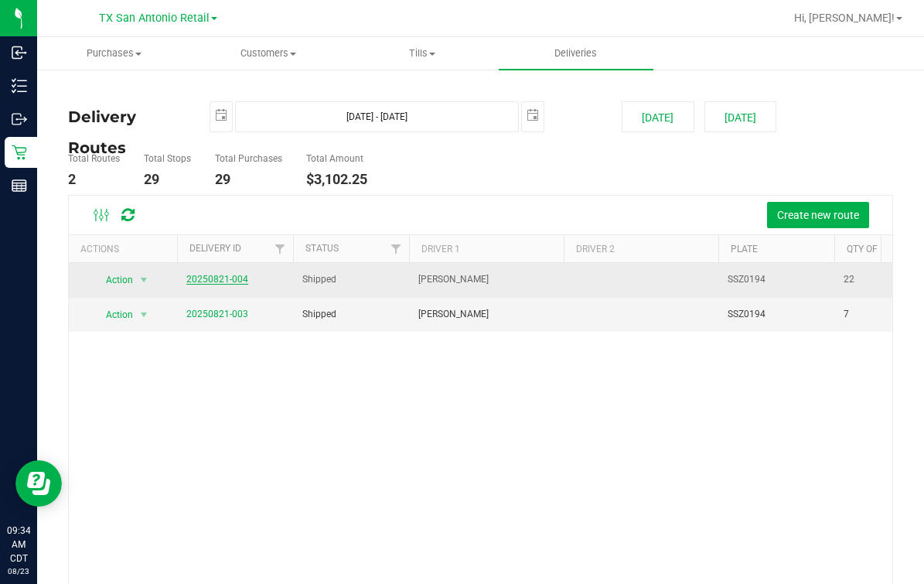
click at [226, 278] on link "20250821-004" at bounding box center [217, 279] width 62 height 11
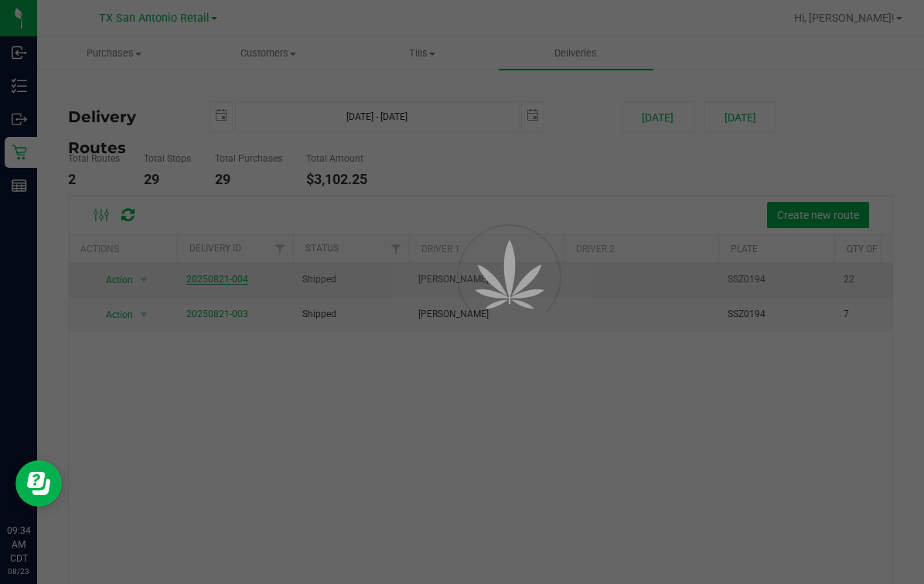
click at [508, 182] on div at bounding box center [462, 292] width 924 height 584
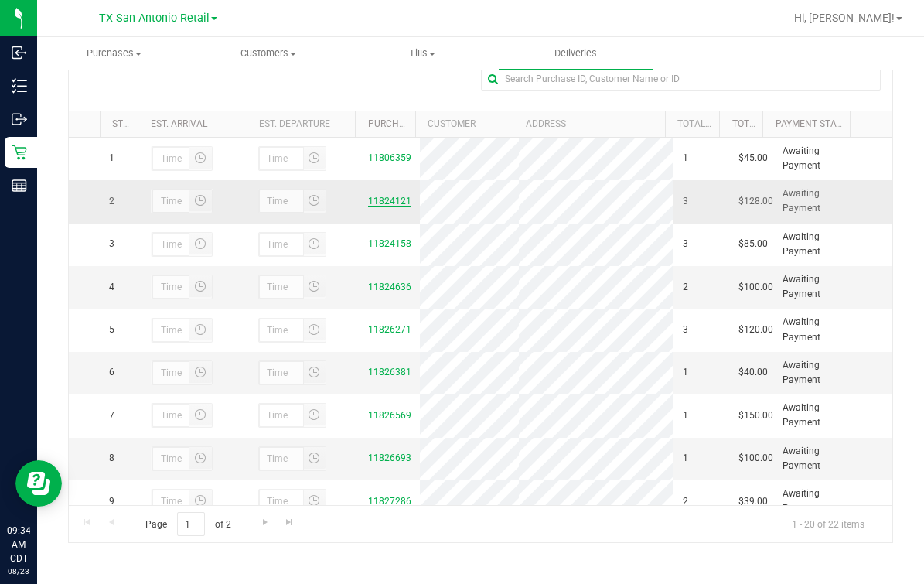
scroll to position [96, 0]
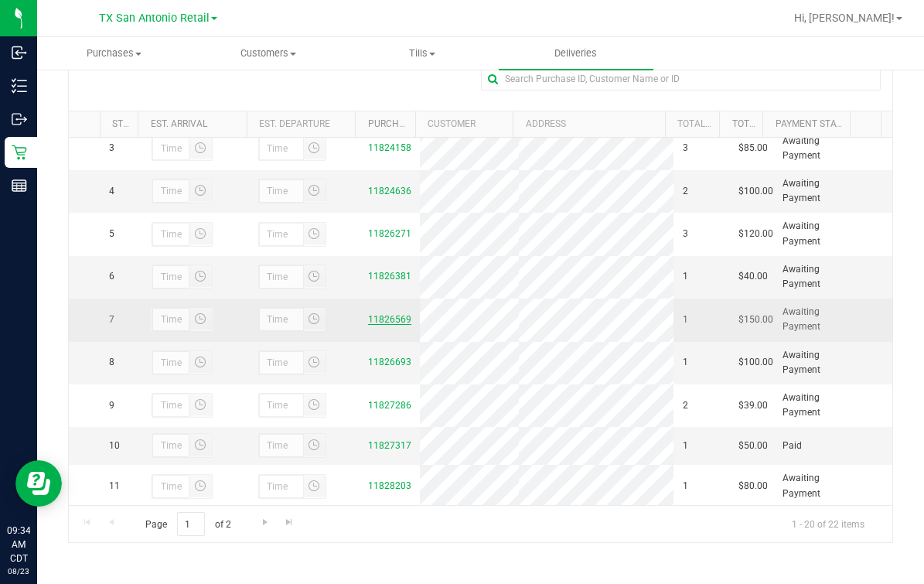
click at [392, 325] on link "11826569" at bounding box center [389, 319] width 43 height 11
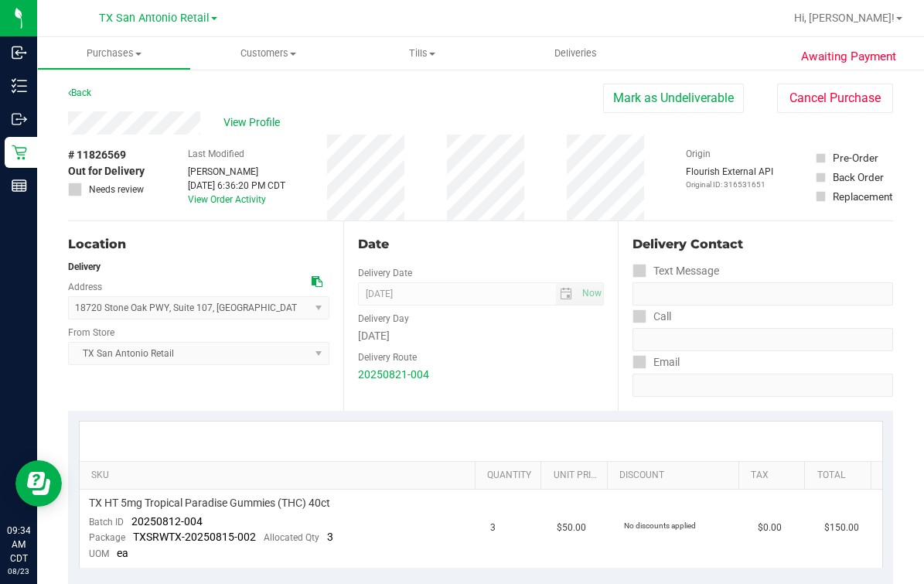
scroll to position [193, 0]
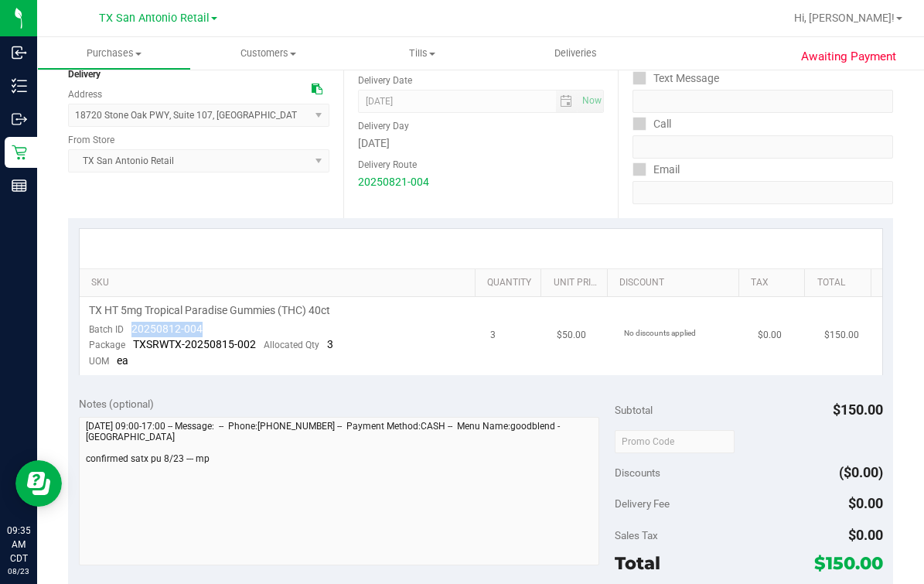
drag, startPoint x: 129, startPoint y: 333, endPoint x: 265, endPoint y: 333, distance: 135.4
click at [264, 333] on td "TX HT 5mg Tropical Paradise Gummies (THC) 40ct Batch ID 20250812-004 Package TX…" at bounding box center [280, 336] width 401 height 78
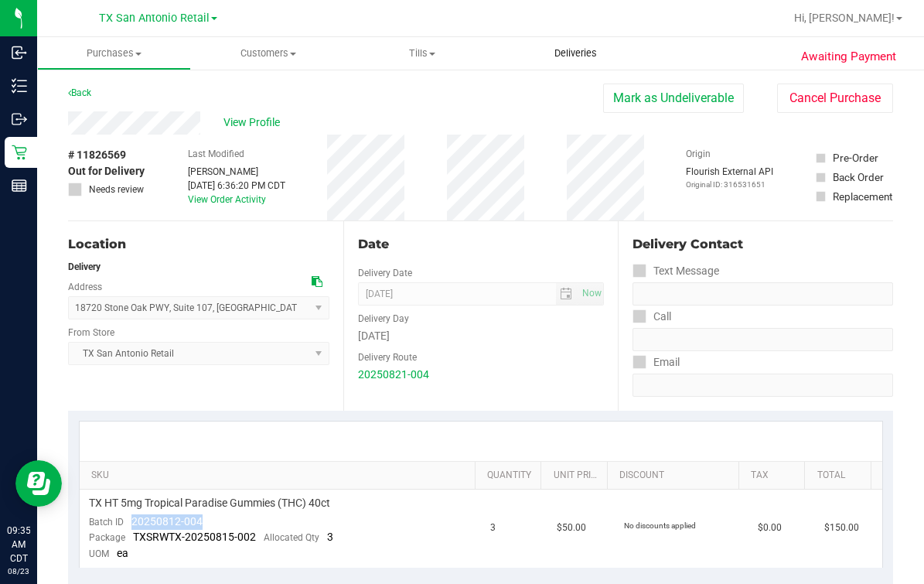
click at [580, 53] on span "Deliveries" at bounding box center [576, 53] width 84 height 14
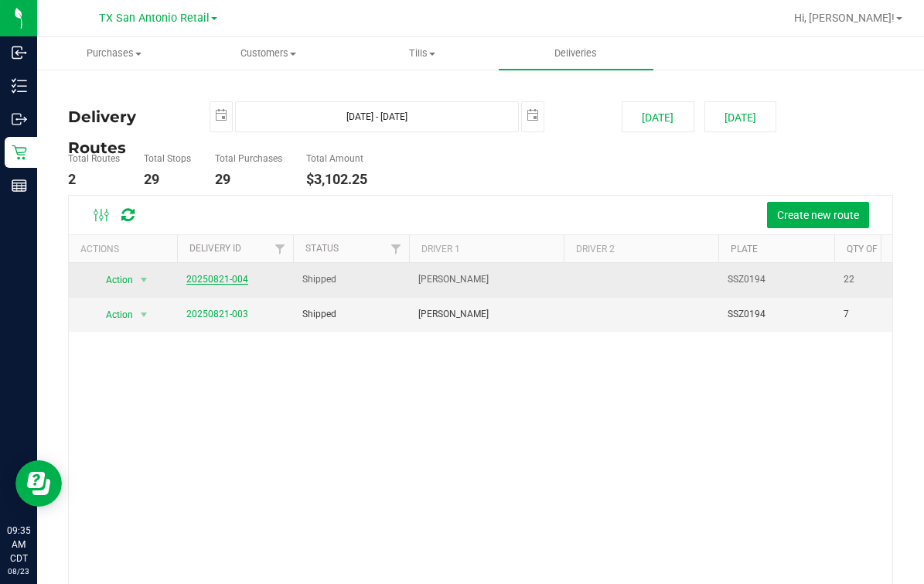
click at [223, 278] on link "20250821-004" at bounding box center [217, 279] width 62 height 11
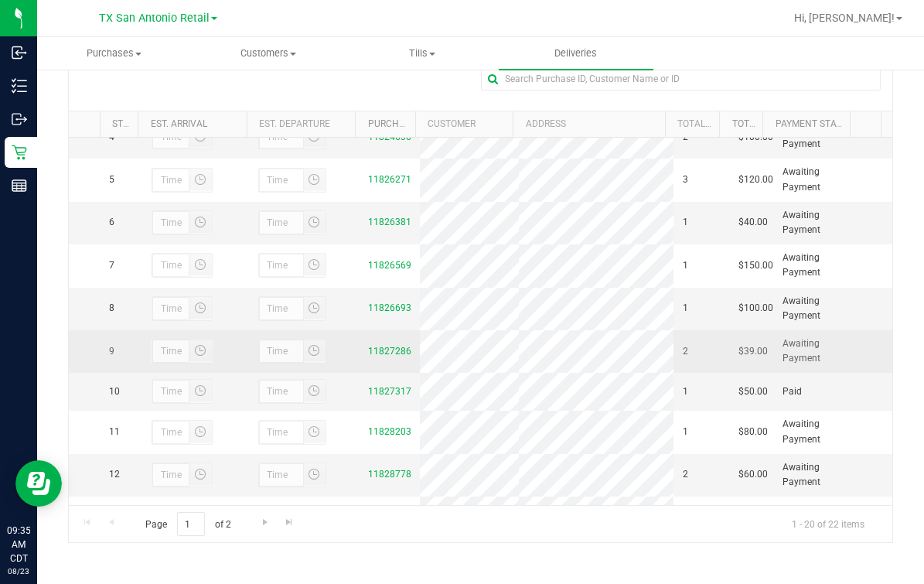
scroll to position [193, 0]
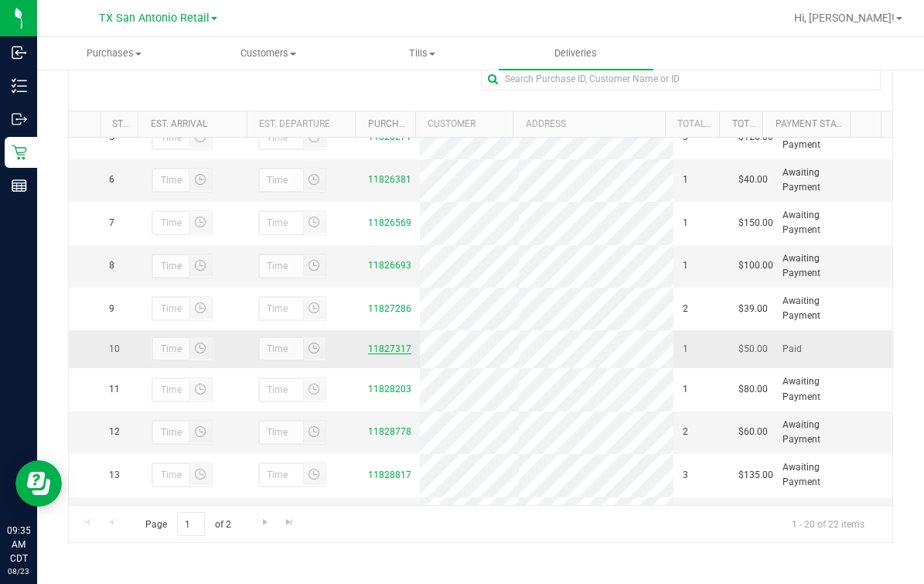
click at [368, 354] on link "11827317" at bounding box center [389, 348] width 43 height 11
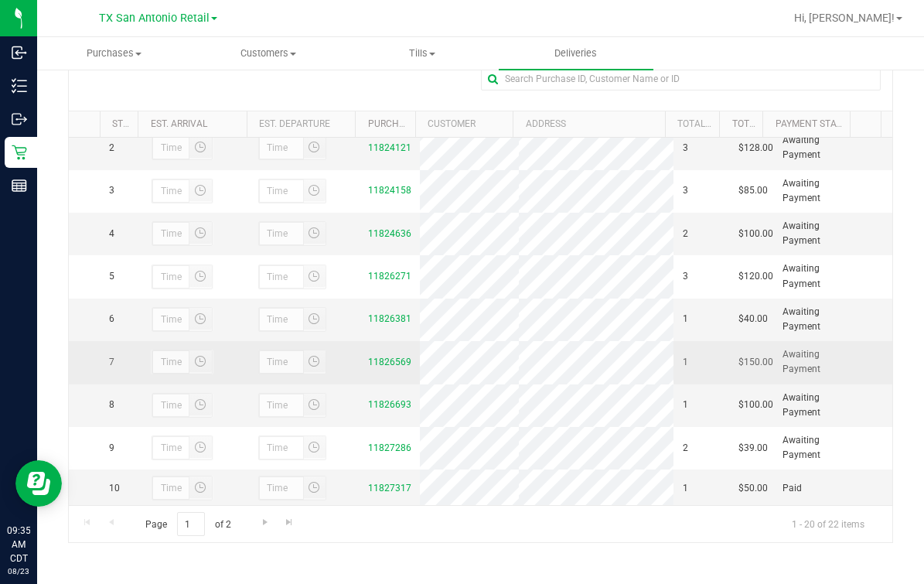
scroll to position [96, 0]
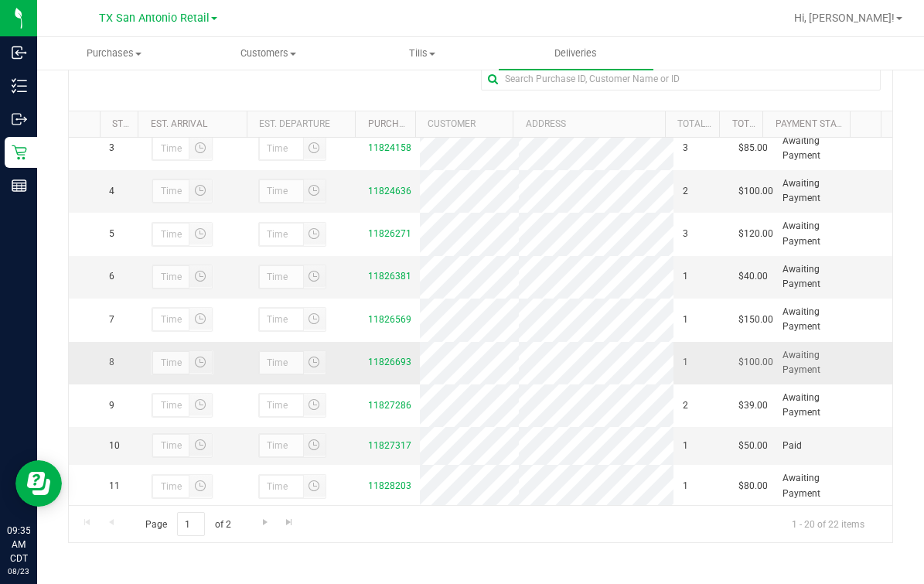
click at [389, 370] on div "11826693" at bounding box center [389, 362] width 43 height 15
click at [384, 367] on link "11826693" at bounding box center [389, 362] width 43 height 11
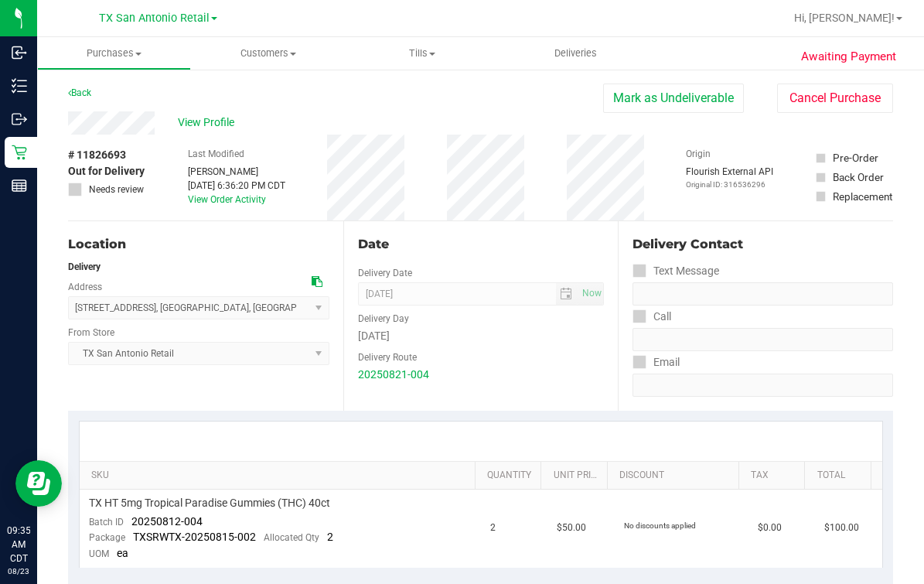
drag, startPoint x: 131, startPoint y: 99, endPoint x: 137, endPoint y: 110, distance: 12.5
click at [133, 97] on div "Back [PERSON_NAME] as Undeliverable Cancel Purchase" at bounding box center [480, 98] width 825 height 28
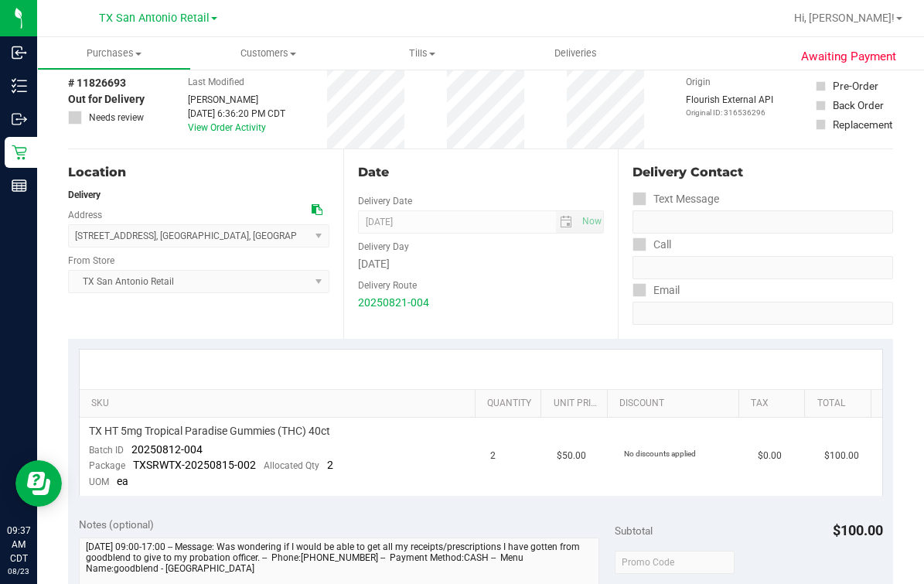
scroll to position [96, 0]
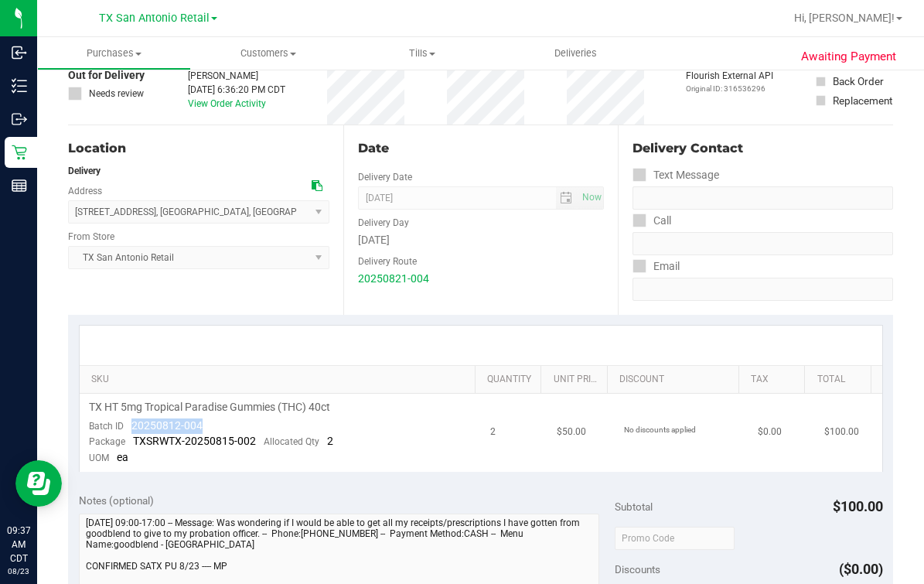
drag, startPoint x: 127, startPoint y: 428, endPoint x: 212, endPoint y: 427, distance: 85.1
click at [212, 427] on td "TX HT 5mg Tropical Paradise Gummies (THC) 40ct Batch ID 20250812-004 Package TX…" at bounding box center [280, 433] width 401 height 78
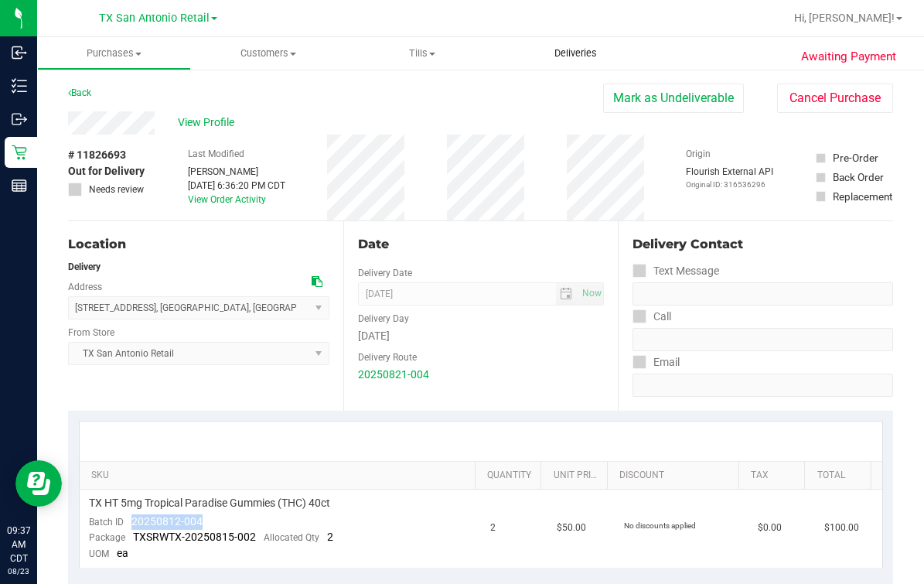
click at [593, 64] on uib-tab-heading "Deliveries" at bounding box center [576, 53] width 154 height 32
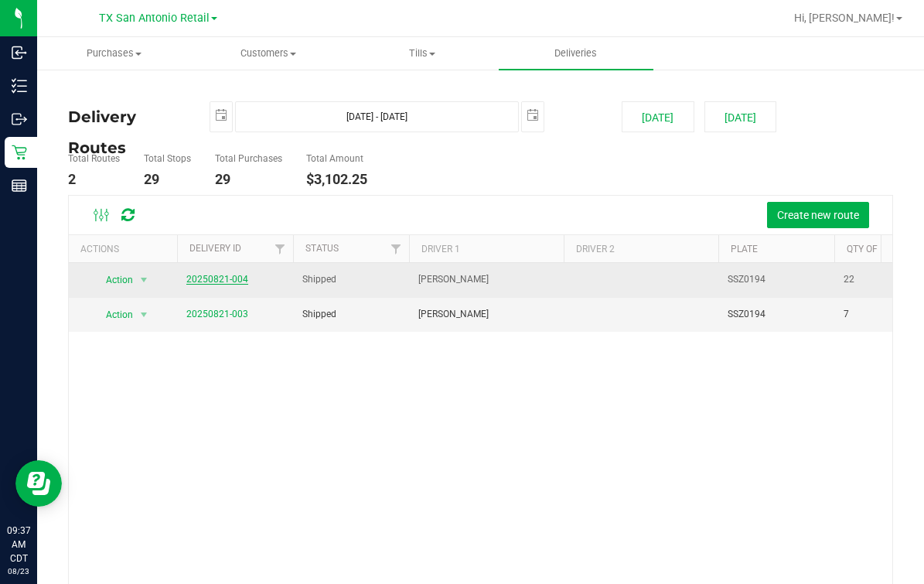
click at [234, 278] on link "20250821-004" at bounding box center [217, 279] width 62 height 11
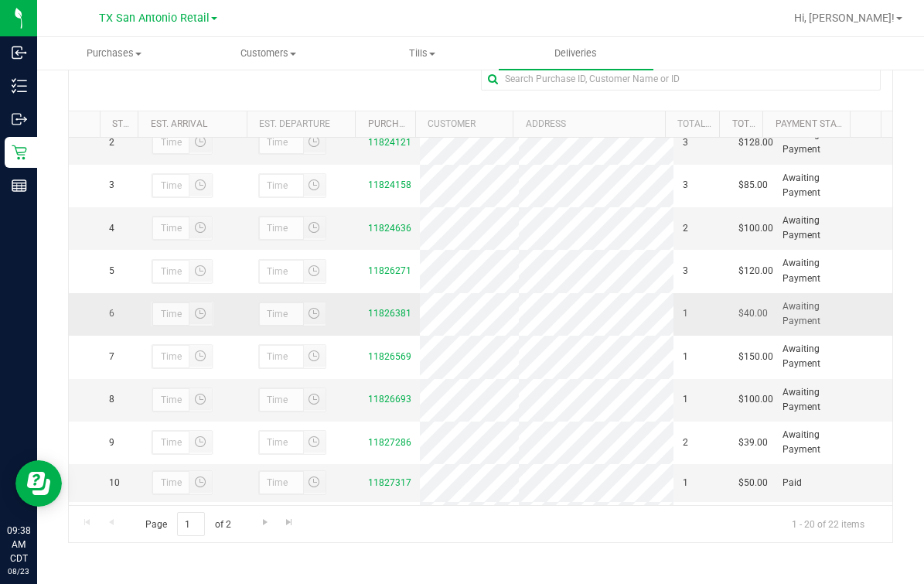
scroll to position [193, 0]
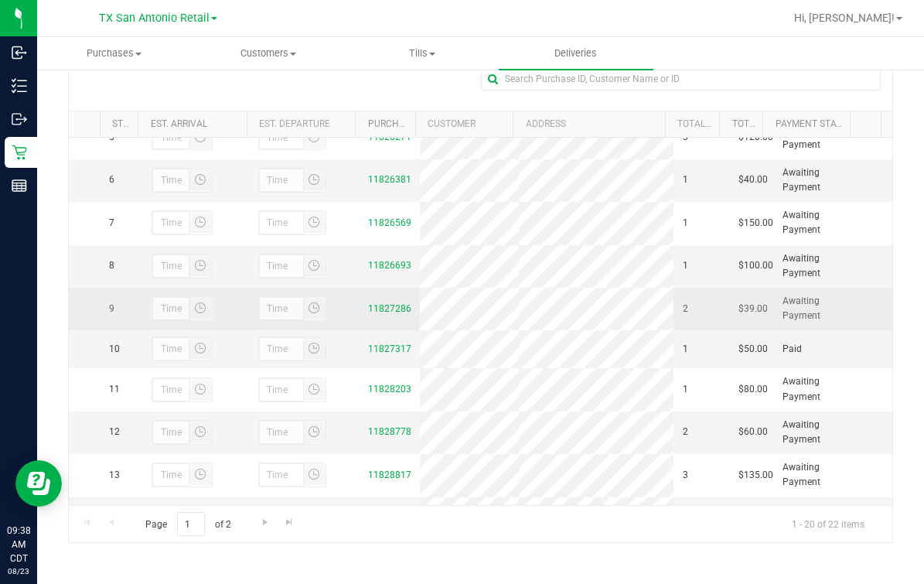
click at [383, 330] on td "11827286" at bounding box center [389, 309] width 61 height 43
click at [377, 314] on link "11827286" at bounding box center [389, 308] width 43 height 11
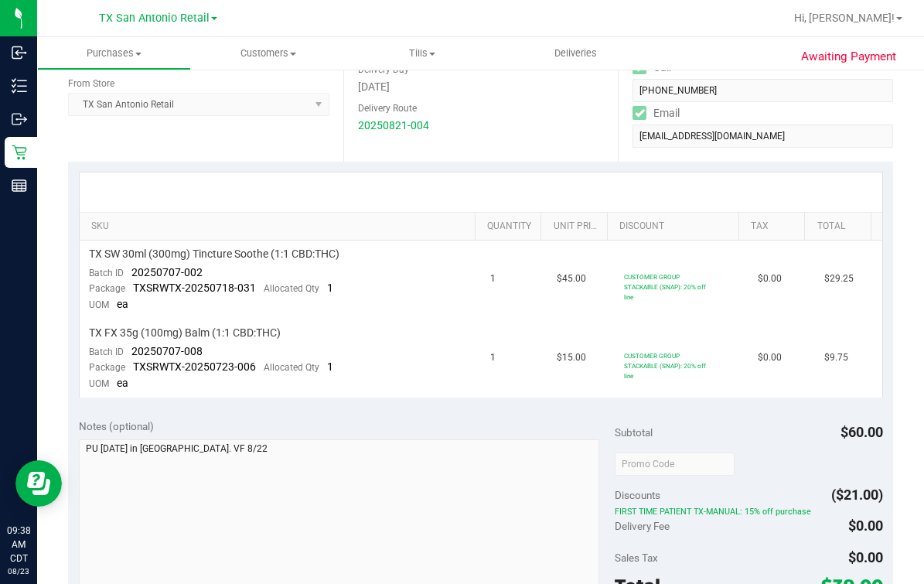
scroll to position [290, 0]
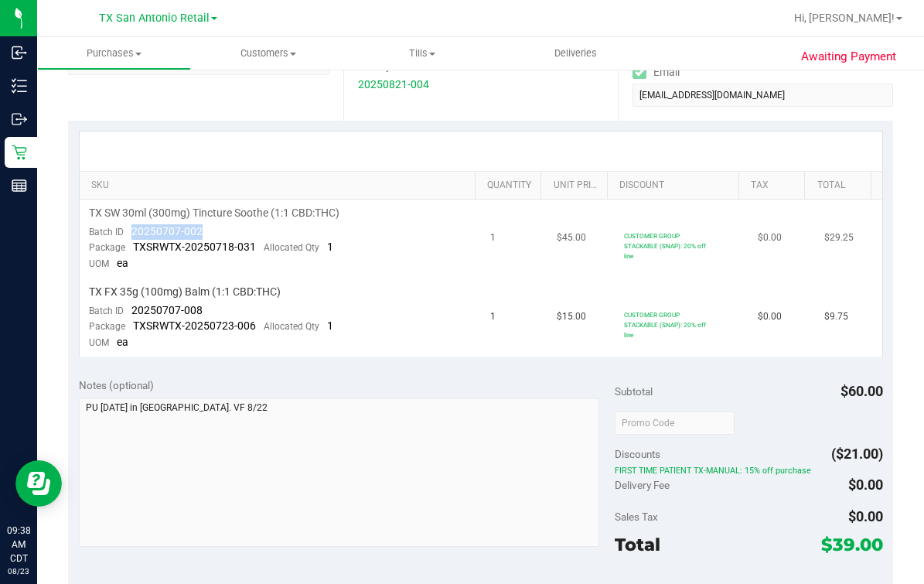
drag, startPoint x: 126, startPoint y: 232, endPoint x: 236, endPoint y: 228, distance: 109.9
click at [236, 228] on td "TX SW 30ml (300mg) Tincture Soothe (1:1 CBD:THC) Batch ID 20250707-002 Package …" at bounding box center [280, 239] width 401 height 79
drag, startPoint x: 131, startPoint y: 316, endPoint x: 203, endPoint y: 313, distance: 72.0
click at [203, 313] on td "TX FX 35g (100mg) Balm (1:1 CBD:THC) Batch ID 20250707-008 Package TXSRWTX-2025…" at bounding box center [280, 317] width 401 height 78
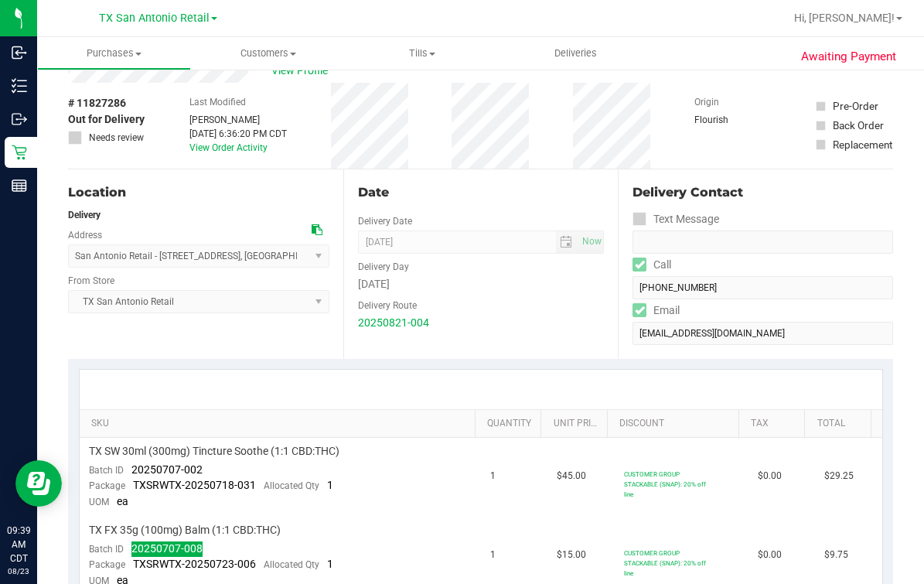
scroll to position [0, 0]
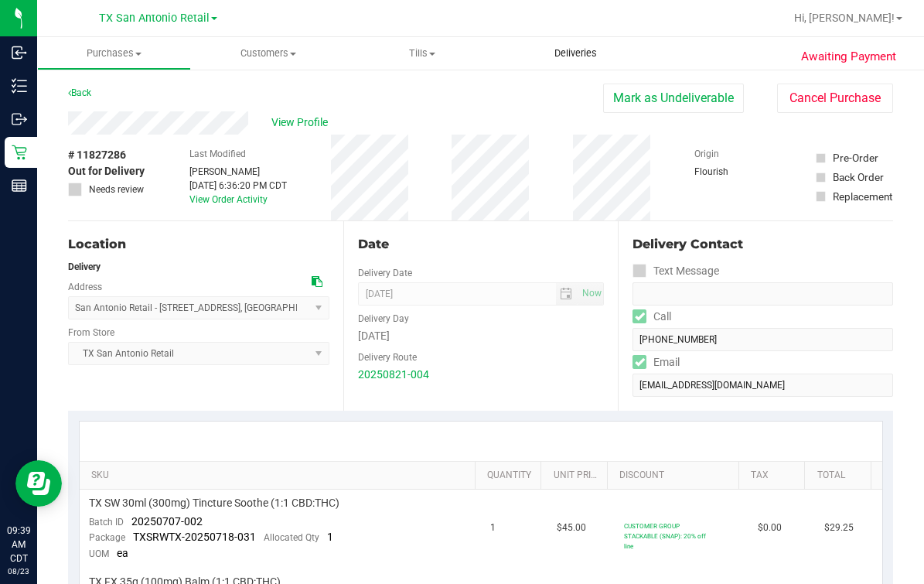
click at [585, 51] on span "Deliveries" at bounding box center [576, 53] width 84 height 14
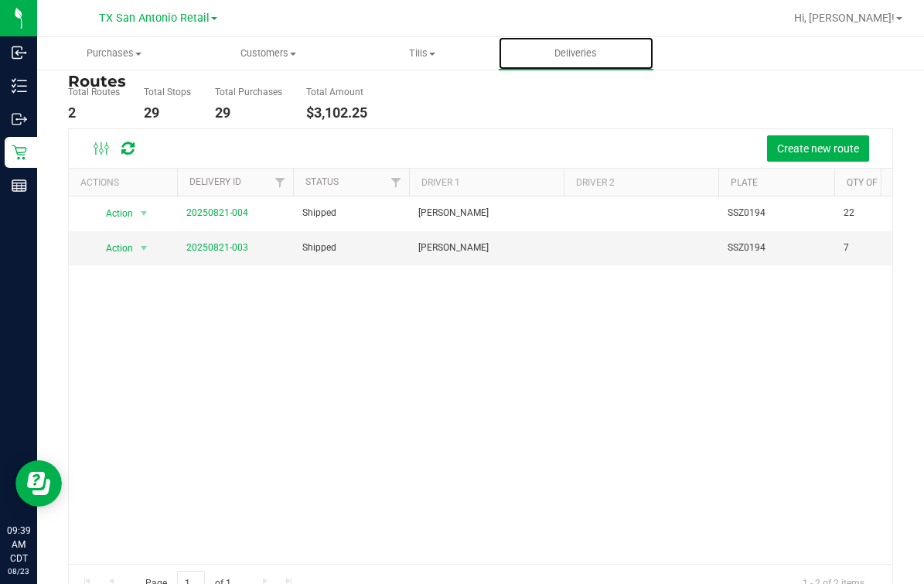
scroll to position [96, 0]
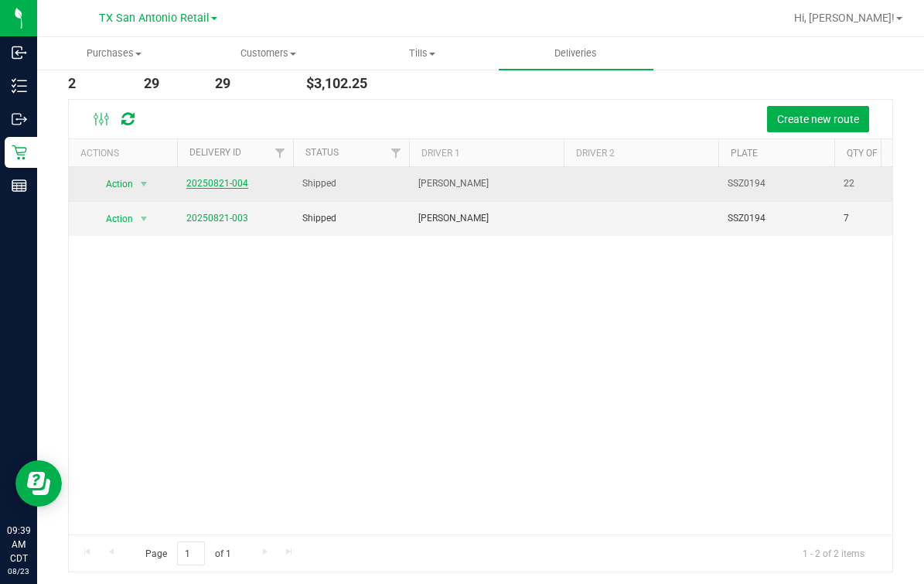
click at [213, 179] on link "20250821-004" at bounding box center [217, 183] width 62 height 11
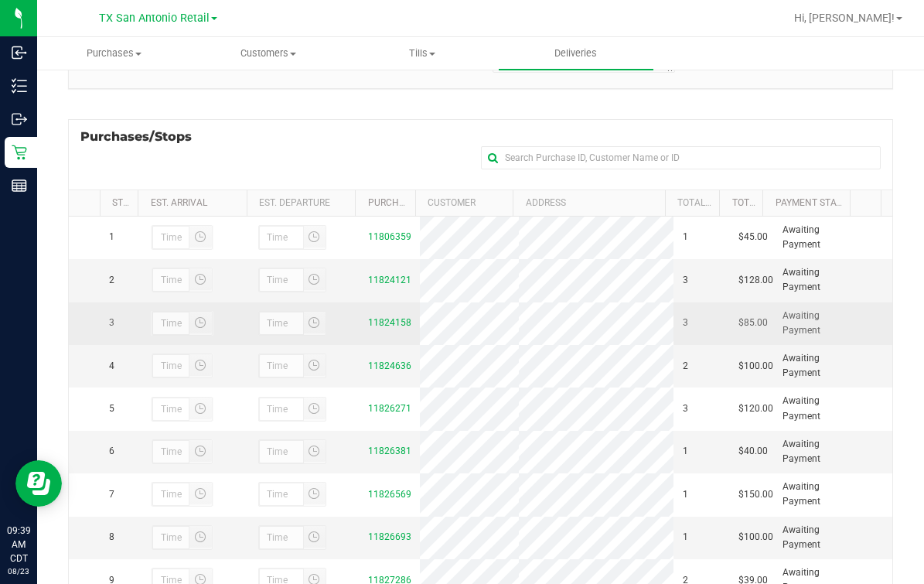
scroll to position [290, 0]
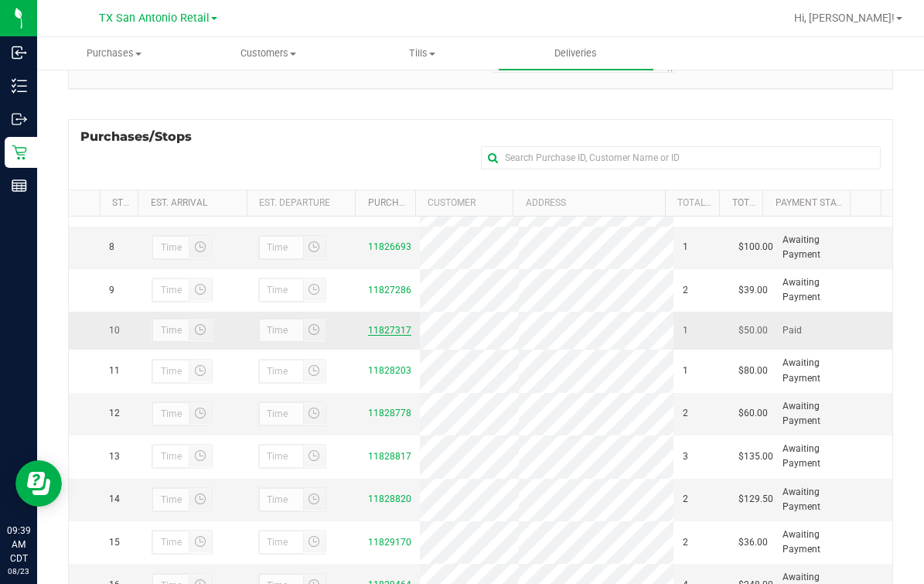
click at [384, 336] on link "11827317" at bounding box center [389, 330] width 43 height 11
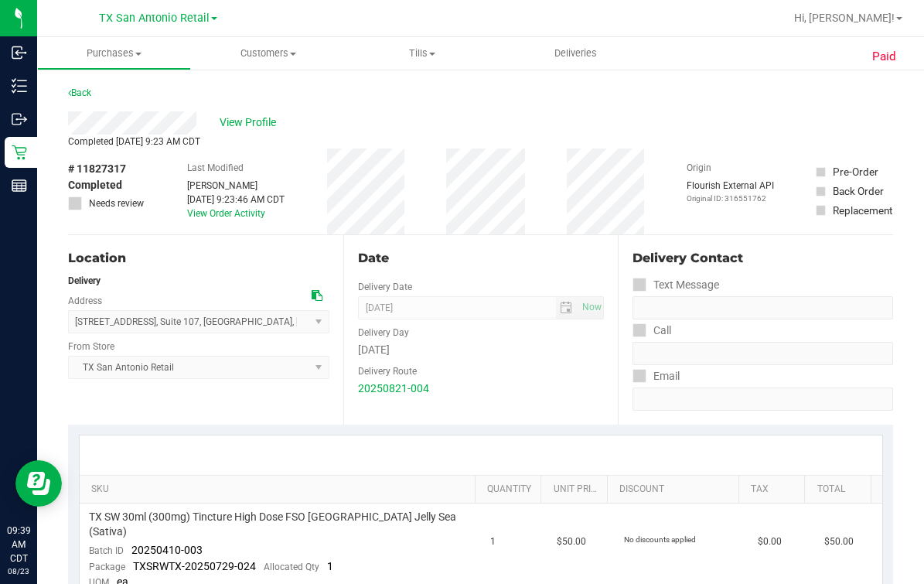
scroll to position [193, 0]
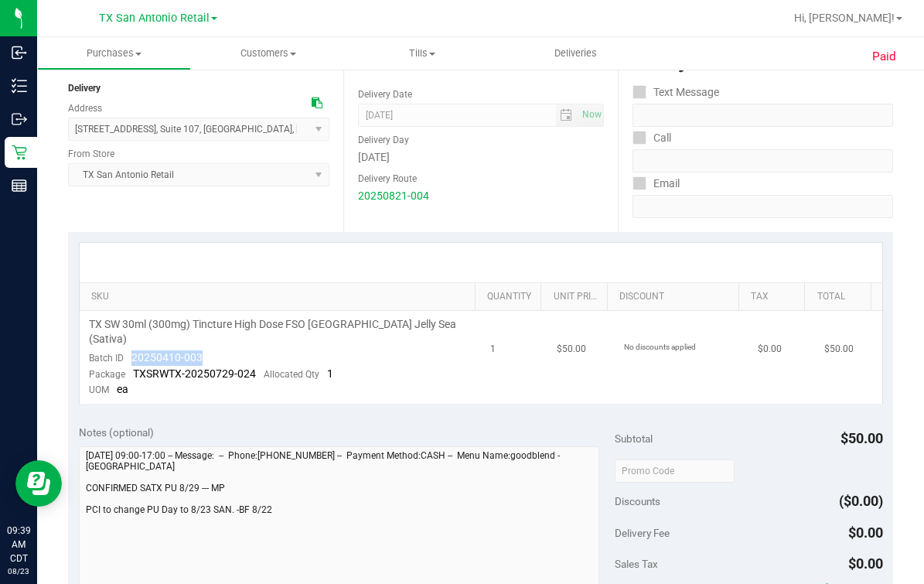
drag, startPoint x: 128, startPoint y: 340, endPoint x: 234, endPoint y: 336, distance: 106.0
click at [234, 336] on td "TX SW 30ml (300mg) Tincture High Dose FSO [GEOGRAPHIC_DATA] Jelly Sea (Sativa) …" at bounding box center [280, 357] width 401 height 93
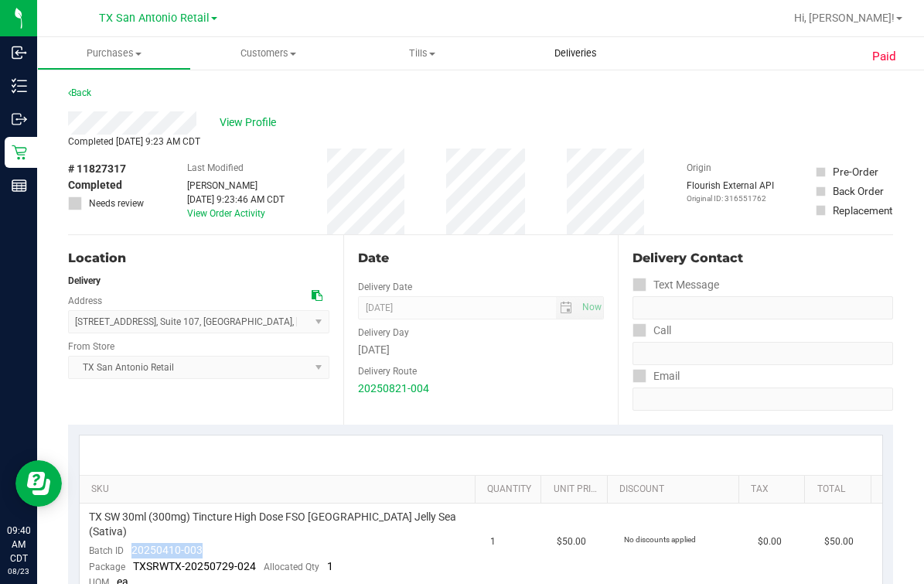
click at [581, 54] on span "Deliveries" at bounding box center [576, 53] width 84 height 14
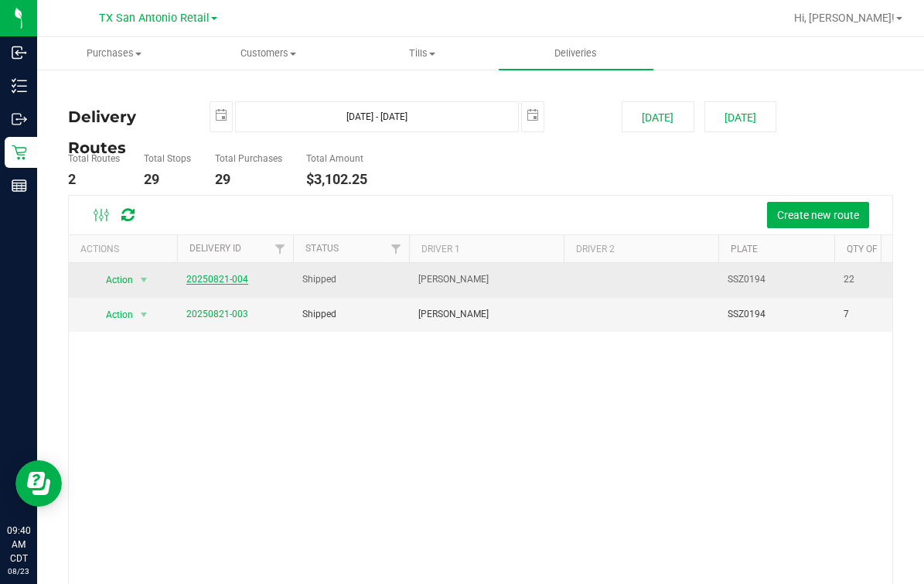
click at [227, 274] on link "20250821-004" at bounding box center [217, 279] width 62 height 11
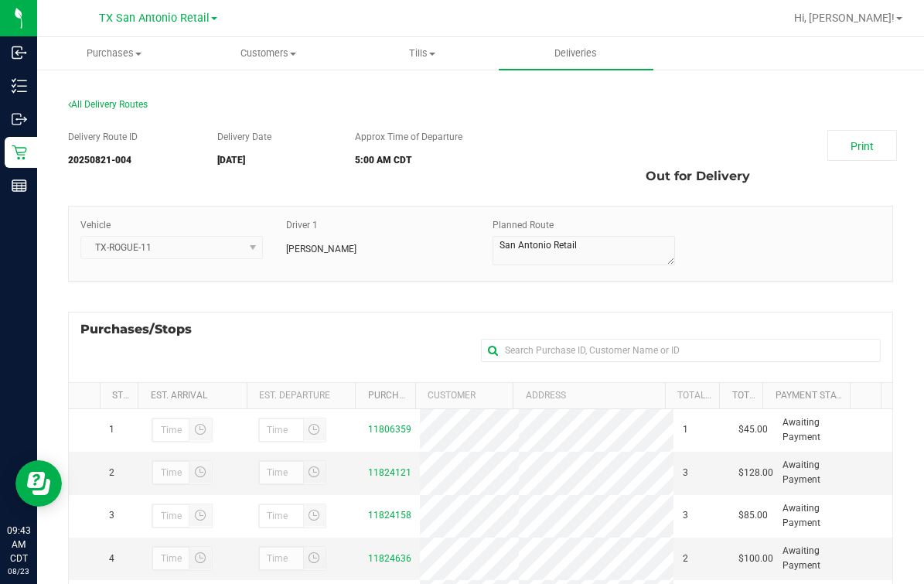
click at [323, 295] on div "Vehicle TX-ROGUE-11 Driver 1 [PERSON_NAME] Planned Route" at bounding box center [480, 251] width 825 height 91
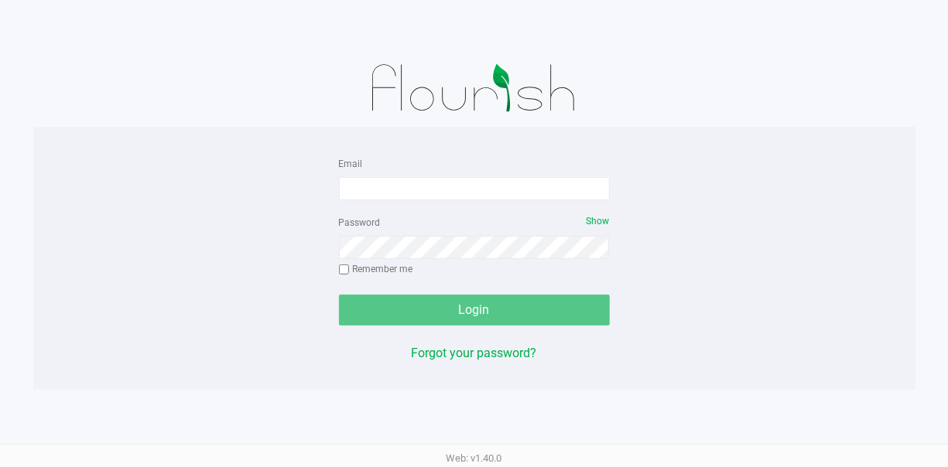
click at [409, 201] on form "Email Password Show Remember me Login" at bounding box center [474, 240] width 271 height 172
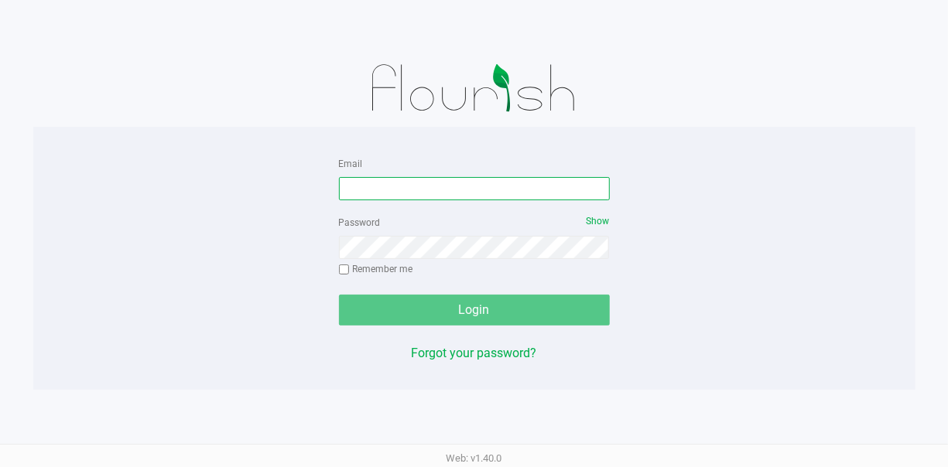
click at [408, 190] on input "Email" at bounding box center [474, 188] width 271 height 23
type input "[EMAIL_ADDRESS][DOMAIN_NAME]"
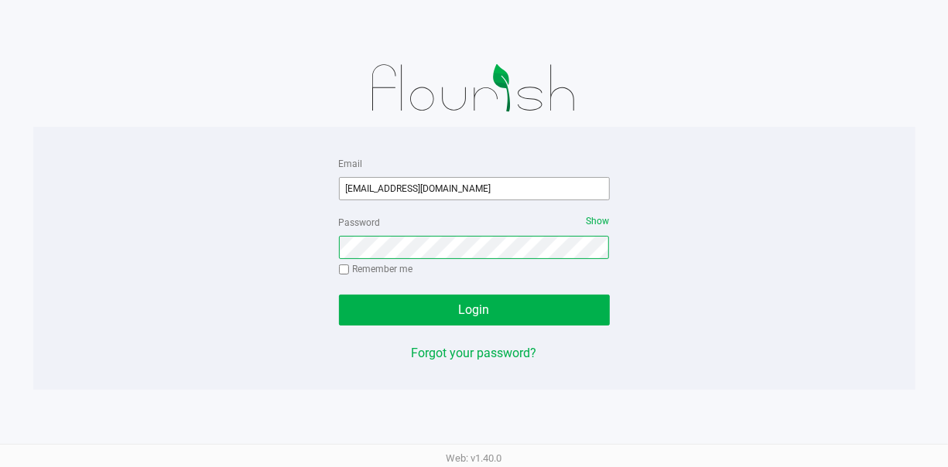
click at [339, 295] on button "Login" at bounding box center [474, 310] width 271 height 31
